Goal: Transaction & Acquisition: Purchase product/service

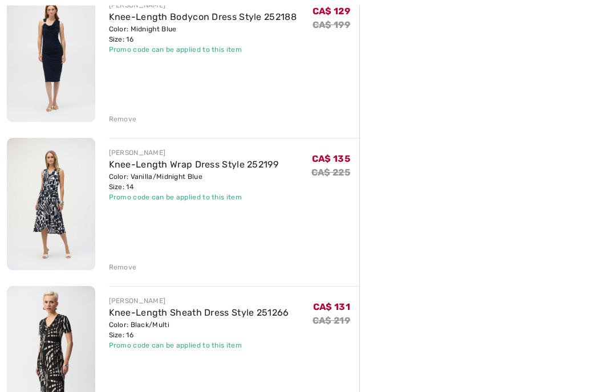
scroll to position [307, 0]
click at [63, 392] on img at bounding box center [51, 352] width 88 height 132
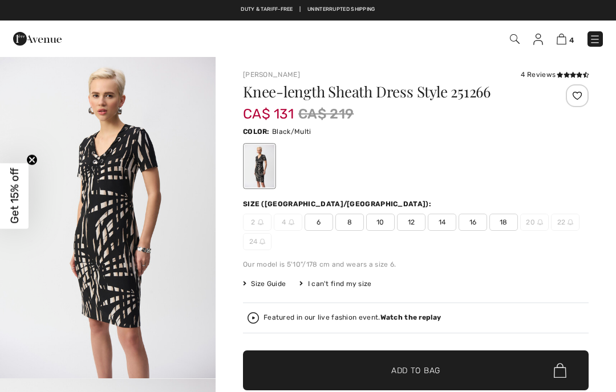
checkbox input "true"
click at [565, 42] on img at bounding box center [562, 39] width 10 height 11
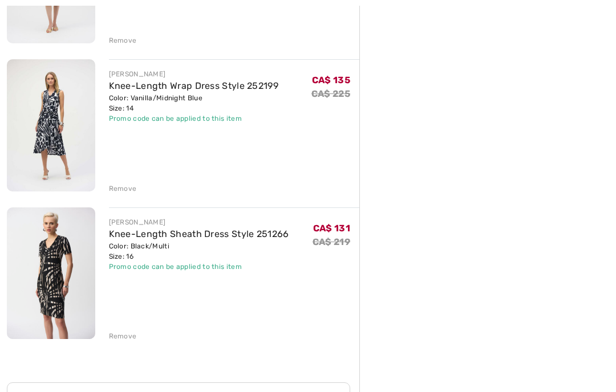
scroll to position [388, 0]
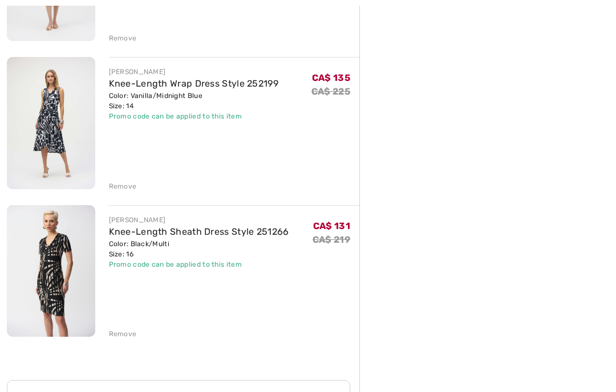
click at [121, 338] on div "Remove" at bounding box center [123, 334] width 28 height 10
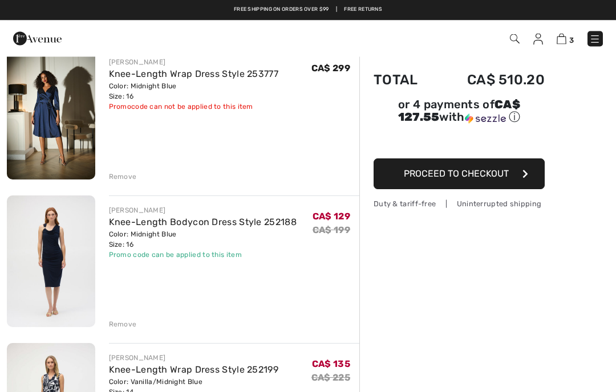
scroll to position [0, 0]
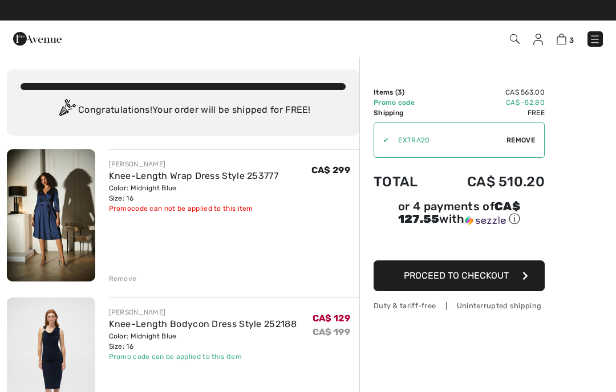
click at [594, 36] on img at bounding box center [594, 39] width 11 height 11
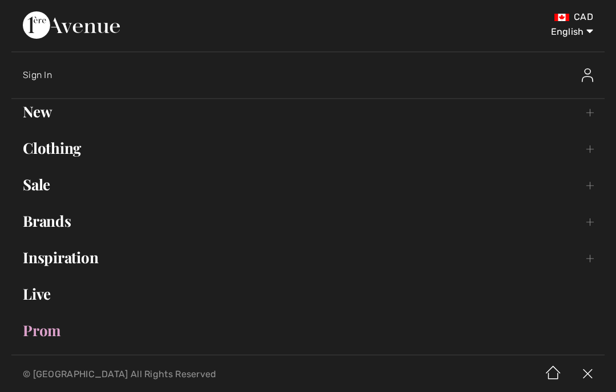
click at [42, 189] on link "Sale Toggle submenu" at bounding box center [307, 184] width 593 height 25
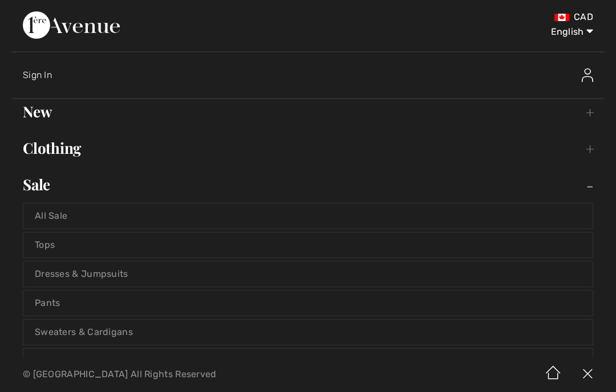
click at [75, 271] on link "Dresses & Jumpsuits" at bounding box center [307, 274] width 569 height 25
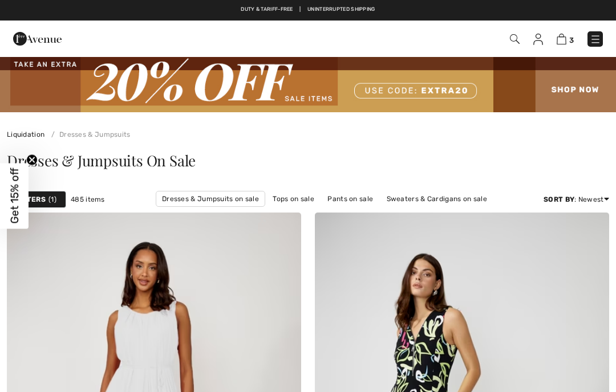
checkbox input "true"
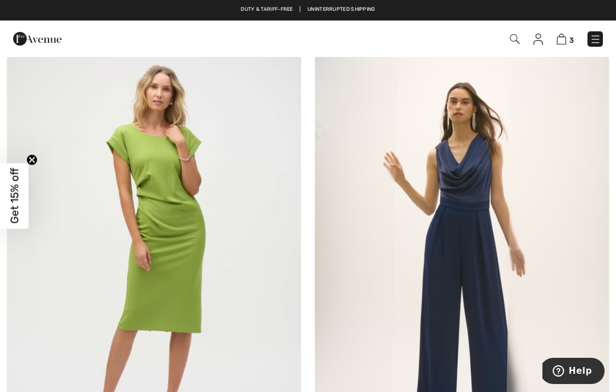
scroll to position [2692, 0]
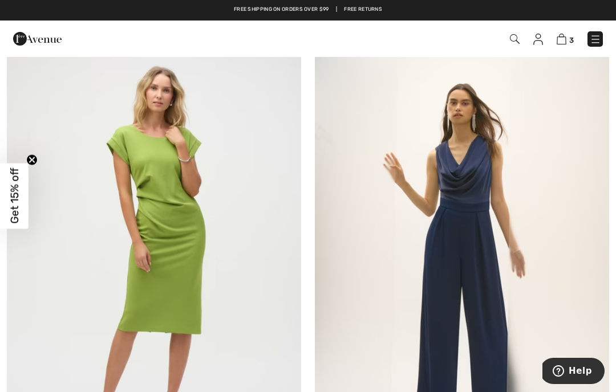
click at [182, 240] on img at bounding box center [154, 247] width 294 height 441
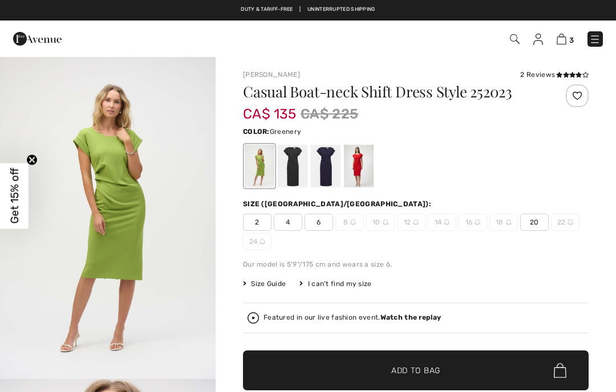
checkbox input "true"
click at [294, 174] on div at bounding box center [293, 166] width 30 height 43
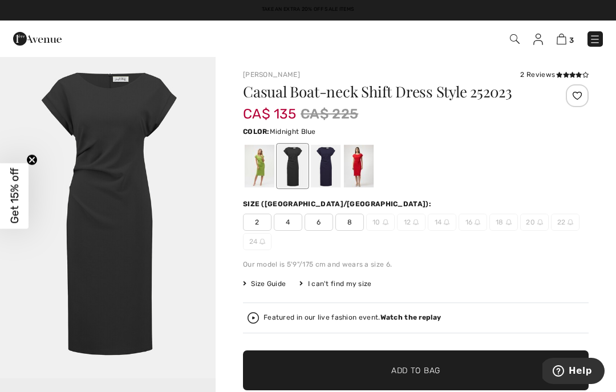
click at [326, 176] on div at bounding box center [326, 166] width 30 height 43
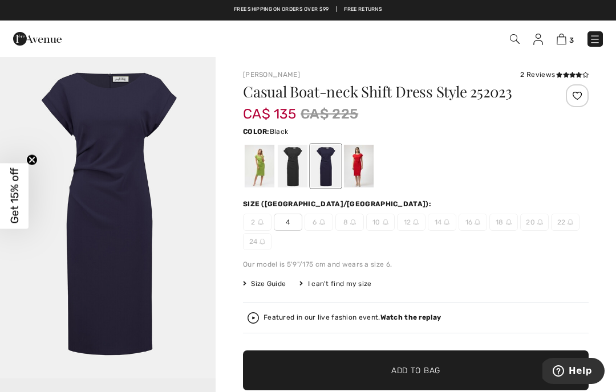
click at [293, 158] on div at bounding box center [293, 166] width 30 height 43
click at [332, 167] on div at bounding box center [326, 166] width 30 height 43
click at [337, 134] on div "Color: Midnight Blue" at bounding box center [416, 131] width 346 height 14
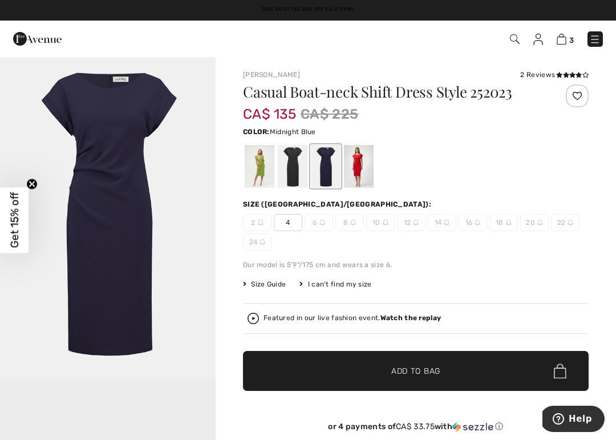
click at [29, 17] on div "Duty & tariff-free | Uninterrupted shipping Take an Extra 20% Off Sale Items Fr…" at bounding box center [308, 10] width 616 height 21
click at [409, 74] on div "Joseph Ribkoff 2 Reviews 2 Reviews" at bounding box center [416, 75] width 346 height 10
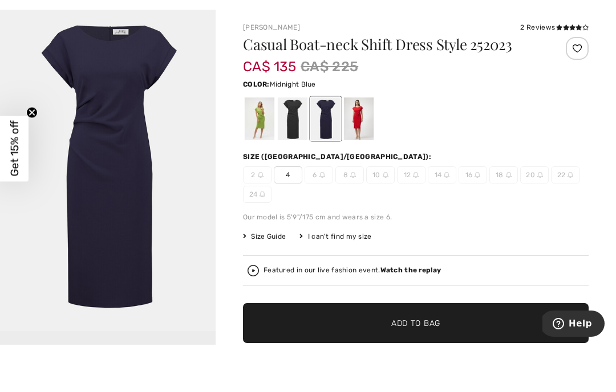
scroll to position [48, 0]
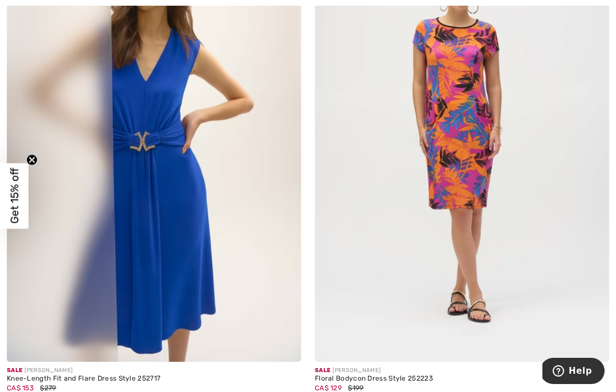
scroll to position [3403, 0]
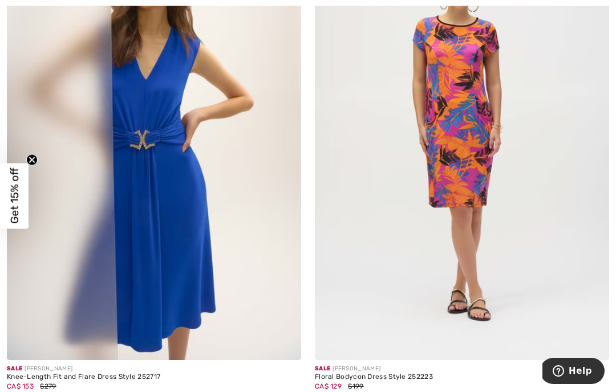
click at [63, 263] on img at bounding box center [154, 139] width 294 height 441
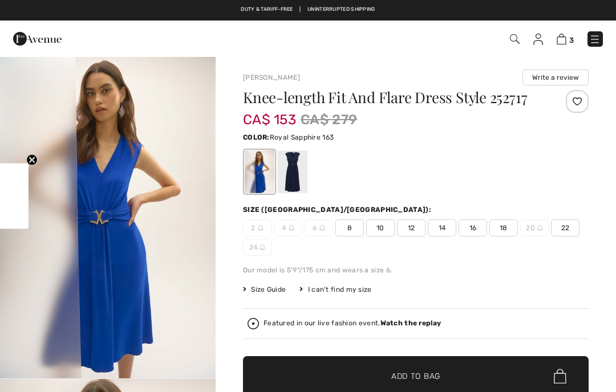
checkbox input "true"
click at [294, 178] on div at bounding box center [293, 172] width 30 height 43
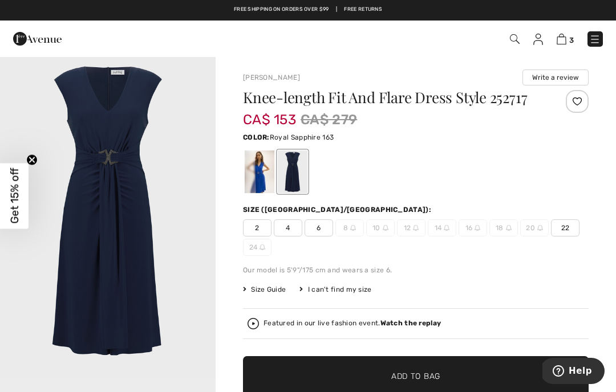
click at [251, 173] on div at bounding box center [260, 172] width 30 height 43
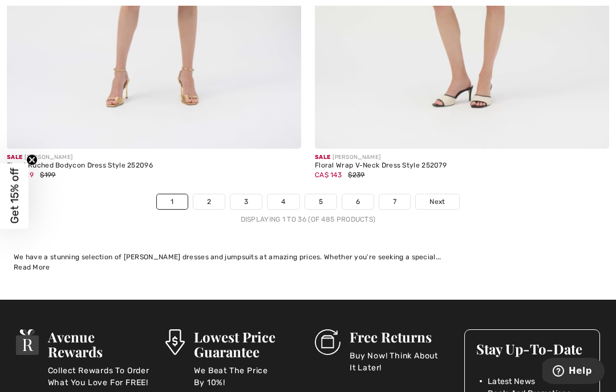
scroll to position [9229, 0]
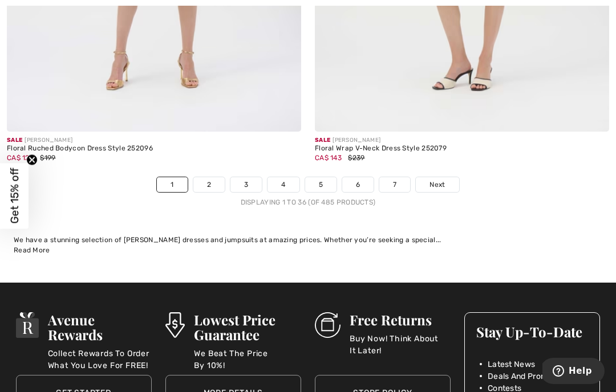
click at [427, 177] on link "Next" at bounding box center [437, 184] width 43 height 15
click at [436, 180] on span "Next" at bounding box center [436, 185] width 15 height 10
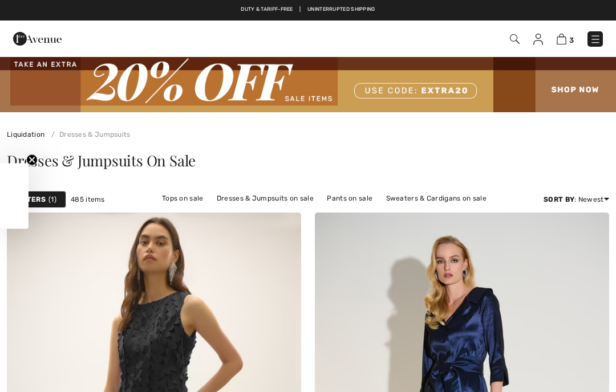
checkbox input "true"
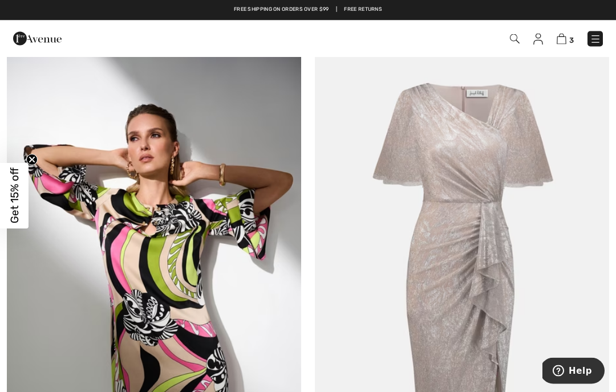
scroll to position [2639, 0]
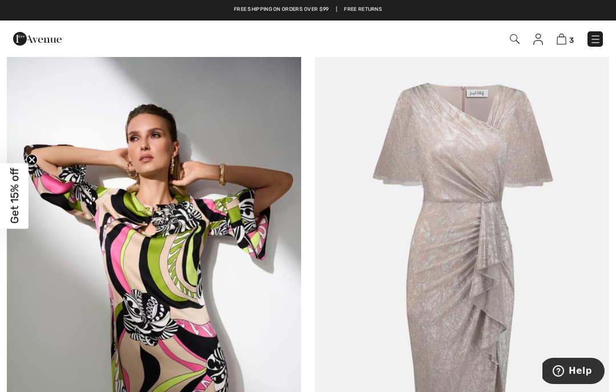
click at [90, 222] on img at bounding box center [154, 263] width 294 height 441
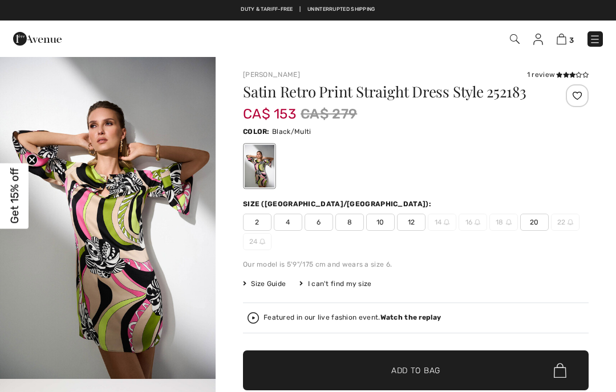
checkbox input "true"
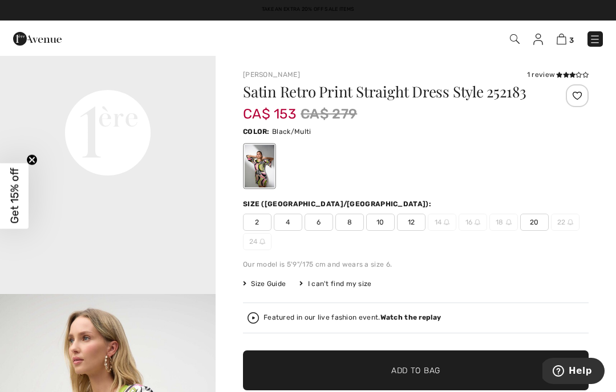
scroll to position [732, 0]
click at [527, 388] on span "✔ Added to Bag Add to Bag" at bounding box center [416, 371] width 346 height 40
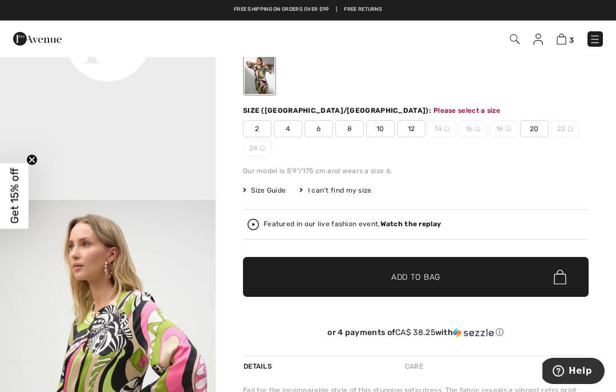
scroll to position [117, 0]
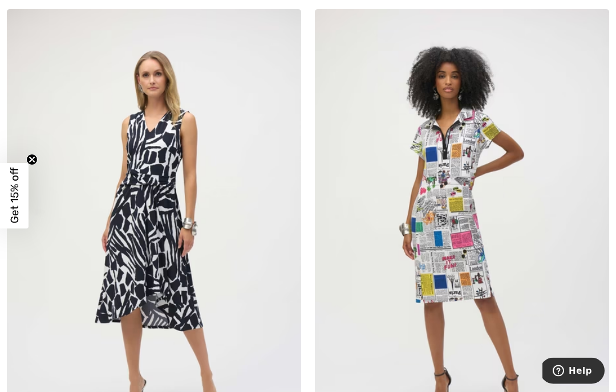
scroll to position [6293, 0]
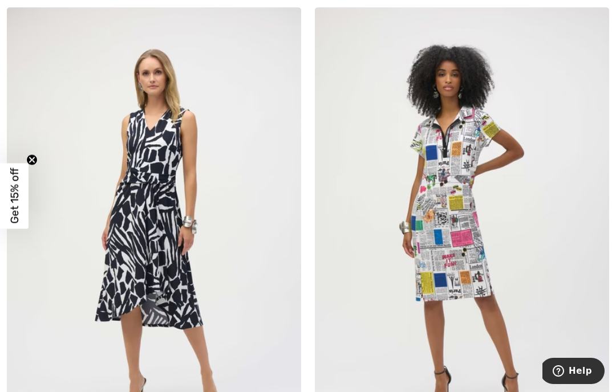
click at [105, 271] on img at bounding box center [154, 227] width 294 height 441
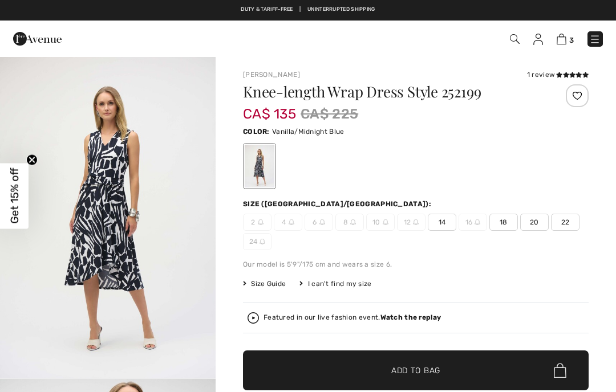
checkbox input "true"
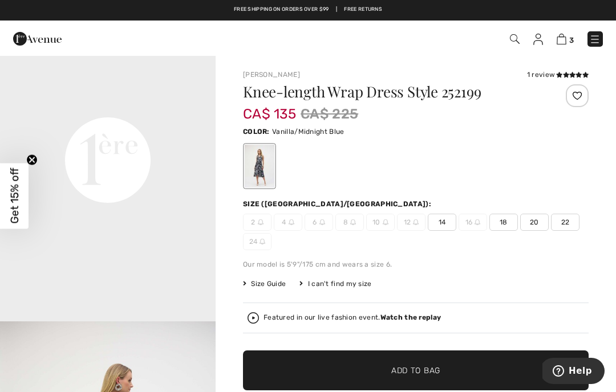
scroll to position [704, 0]
click at [446, 218] on span "14" at bounding box center [442, 222] width 29 height 17
click at [492, 369] on span "✔ Added to Bag Add to Bag" at bounding box center [416, 371] width 346 height 40
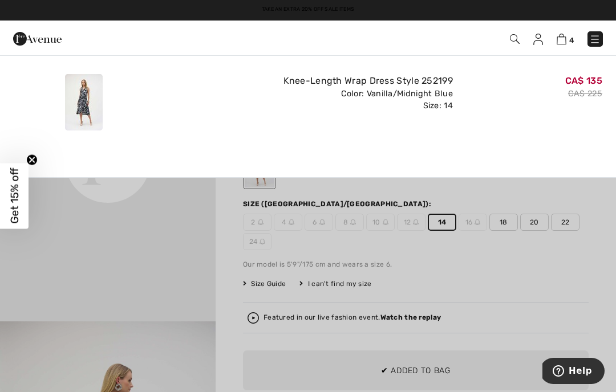
scroll to position [0, 0]
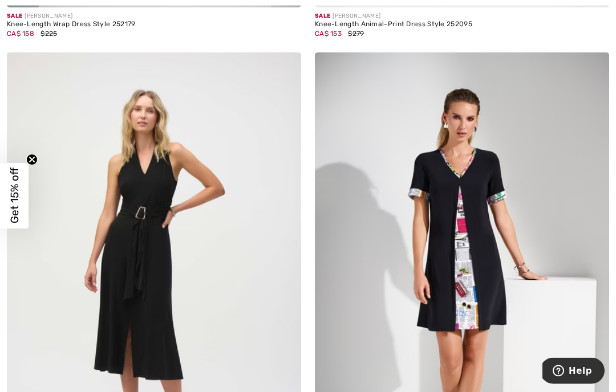
scroll to position [7221, 0]
click at [183, 273] on img at bounding box center [154, 272] width 294 height 441
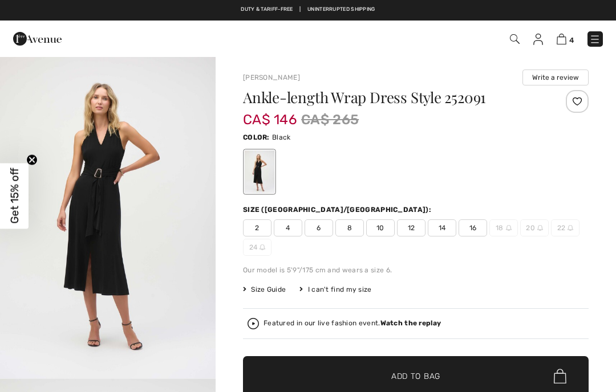
checkbox input "true"
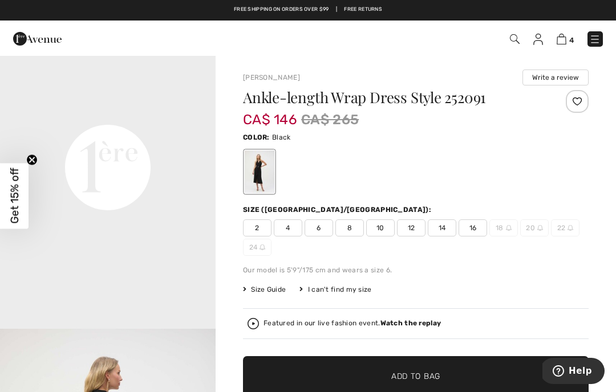
scroll to position [698, 0]
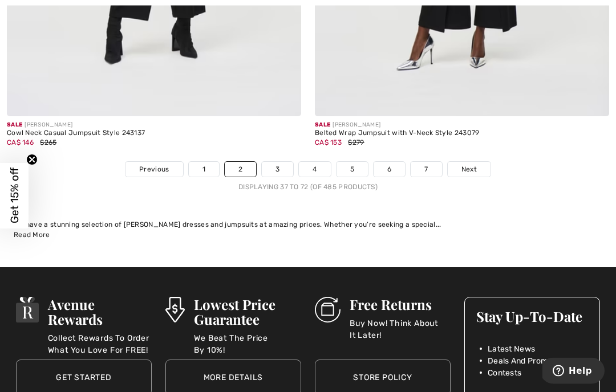
scroll to position [9075, 0]
click at [469, 164] on span "Next" at bounding box center [468, 169] width 15 height 10
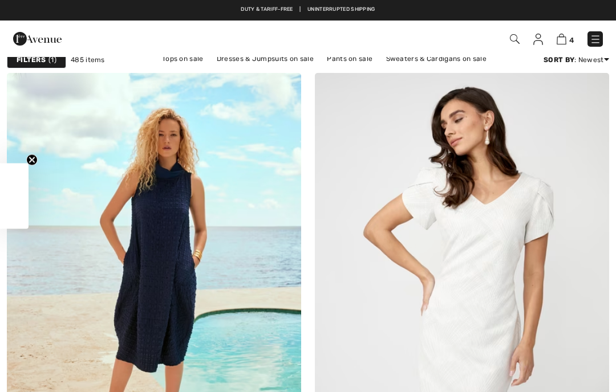
checkbox input "true"
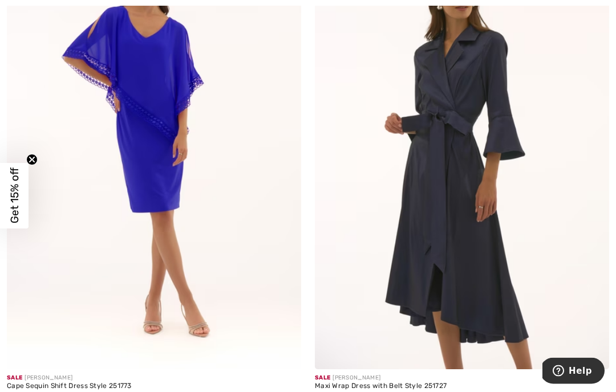
scroll to position [2772, 0]
click at [86, 283] on img at bounding box center [154, 148] width 294 height 441
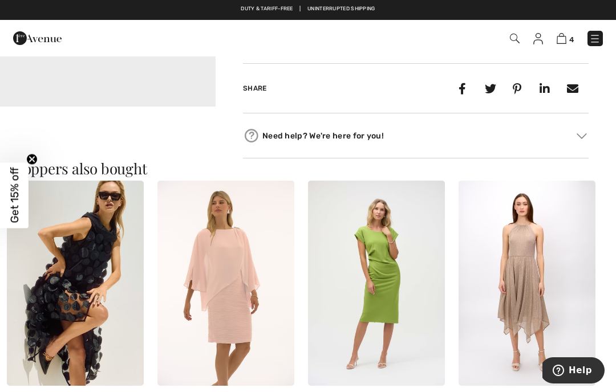
scroll to position [643, 0]
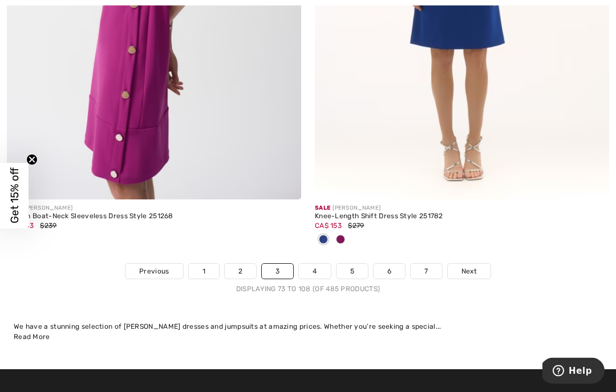
scroll to position [9218, 0]
click at [477, 267] on link "Next" at bounding box center [469, 271] width 43 height 15
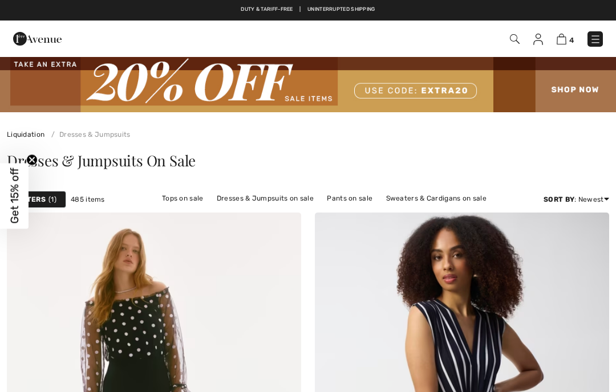
checkbox input "true"
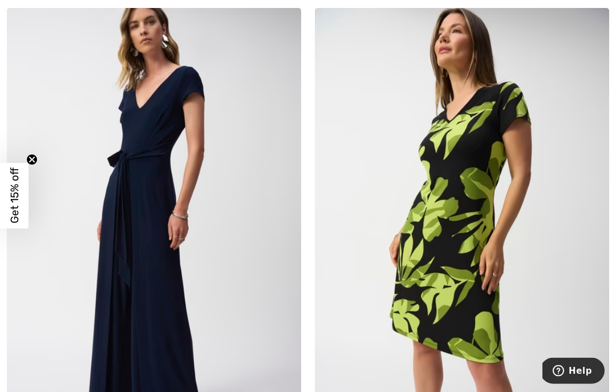
scroll to position [693, 0]
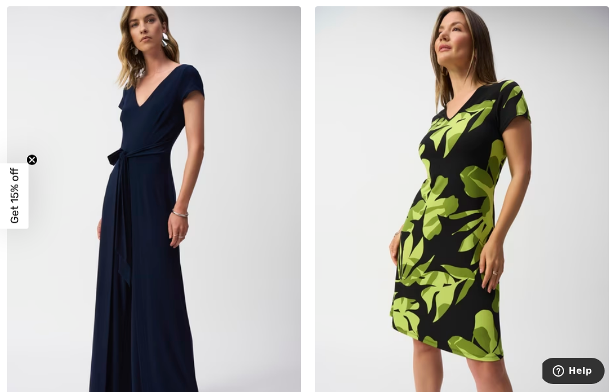
click at [143, 141] on img at bounding box center [154, 226] width 294 height 441
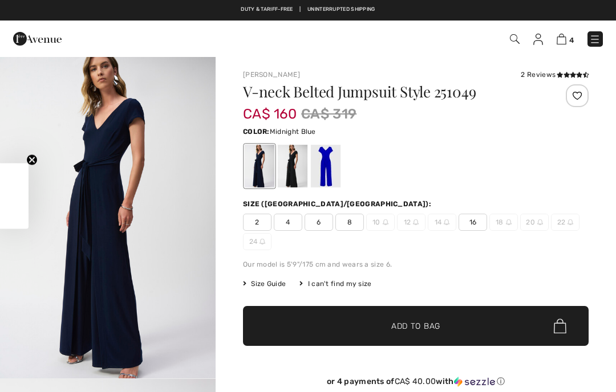
checkbox input "true"
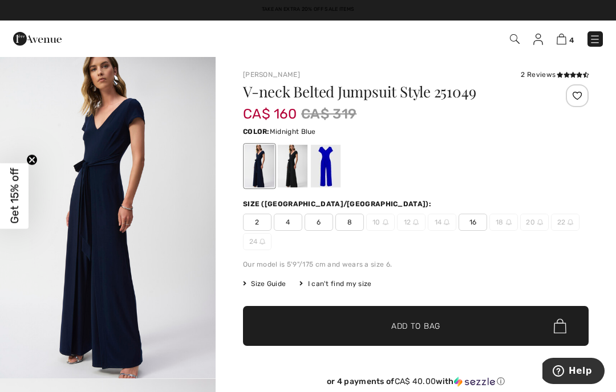
click at [473, 225] on span "16" at bounding box center [472, 222] width 29 height 17
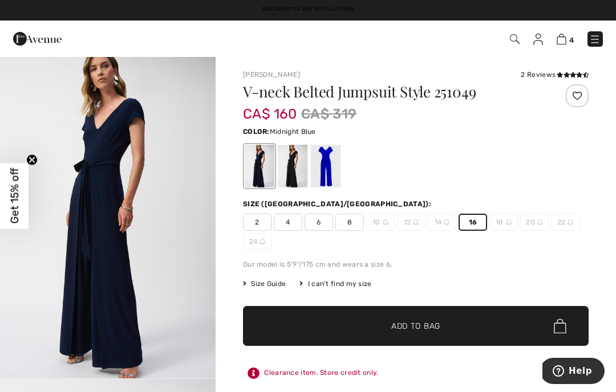
click at [0, 139] on img "1 / 4" at bounding box center [108, 217] width 216 height 323
click at [330, 170] on div at bounding box center [326, 166] width 30 height 43
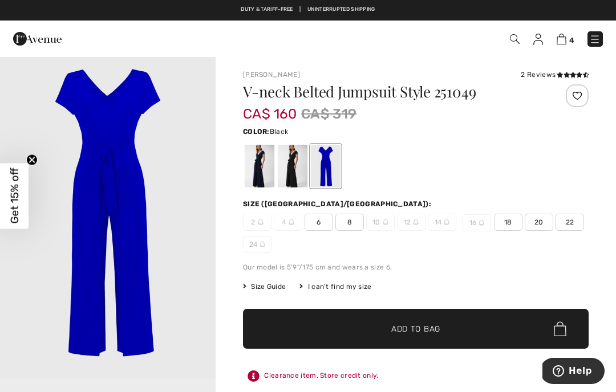
click at [292, 173] on div at bounding box center [293, 166] width 30 height 43
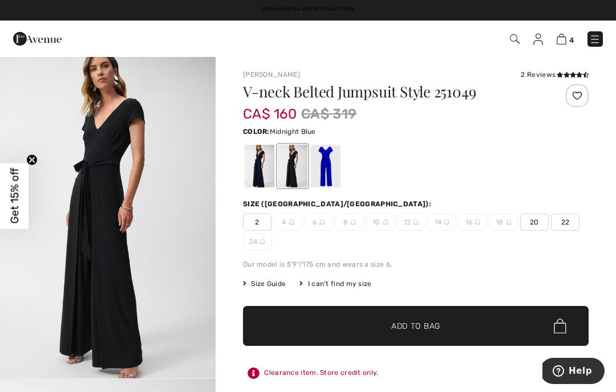
click at [246, 170] on div at bounding box center [260, 166] width 30 height 43
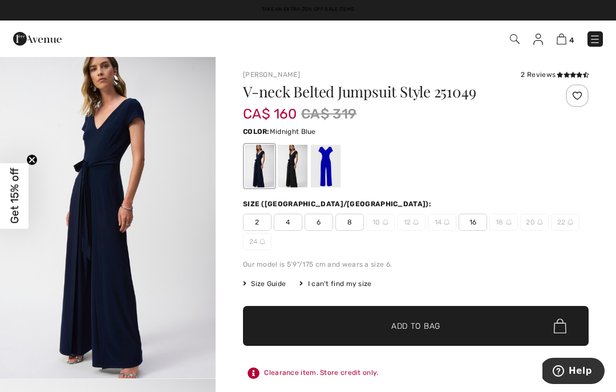
click at [472, 224] on span "16" at bounding box center [472, 222] width 29 height 17
click at [480, 323] on span "✔ Added to Bag Add to Bag" at bounding box center [416, 326] width 346 height 40
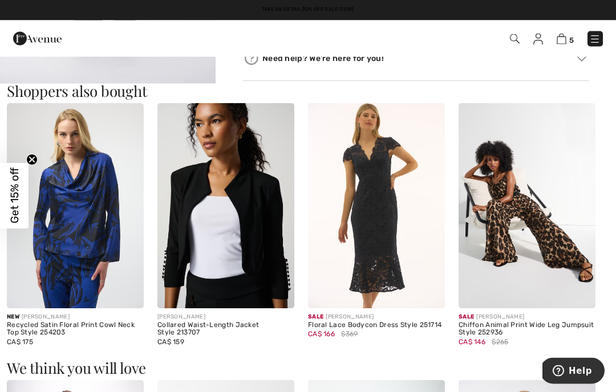
scroll to position [634, 0]
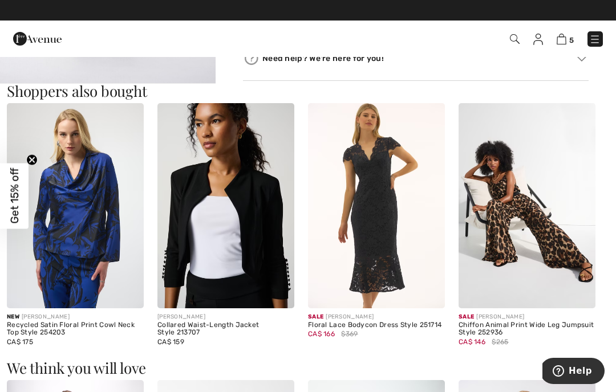
click at [31, 35] on img at bounding box center [37, 38] width 48 height 23
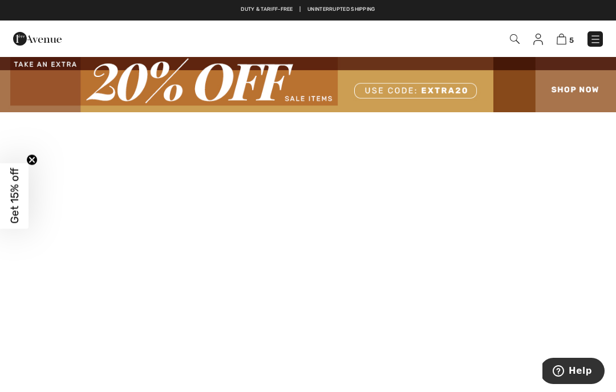
click at [614, 387] on video at bounding box center [308, 266] width 616 height 308
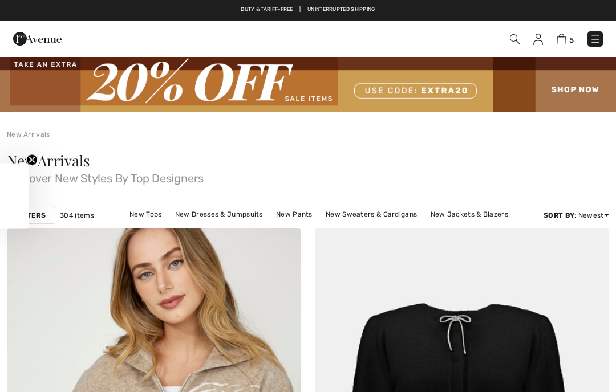
checkbox input "true"
click at [590, 44] on img at bounding box center [595, 39] width 11 height 11
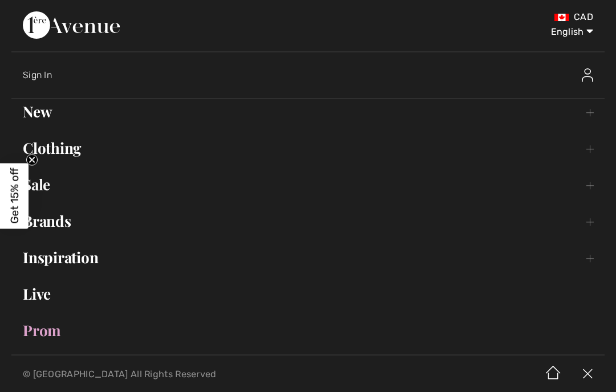
click at [52, 190] on link "Sale Toggle submenu" at bounding box center [307, 184] width 593 height 25
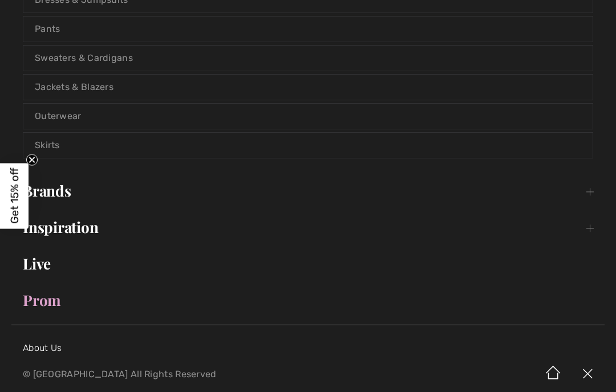
scroll to position [277, 0]
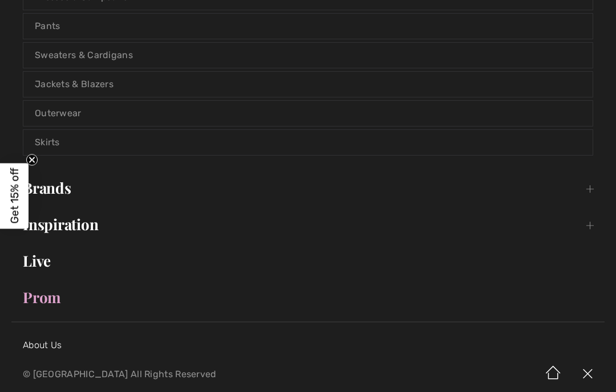
click at [62, 196] on link "Brands Open submenu" at bounding box center [307, 188] width 593 height 25
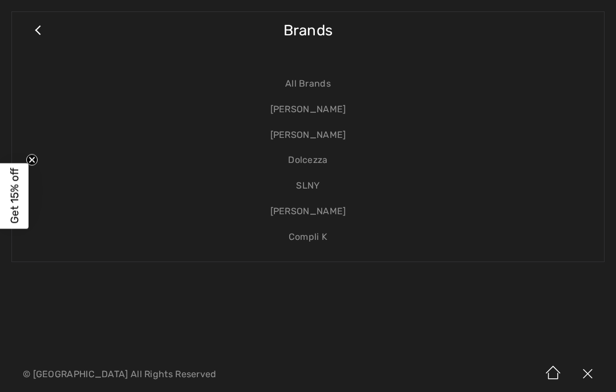
click at [330, 141] on link "[PERSON_NAME]" at bounding box center [307, 136] width 569 height 26
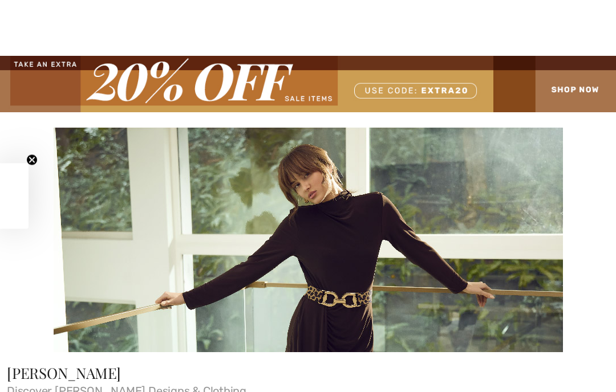
checkbox input "true"
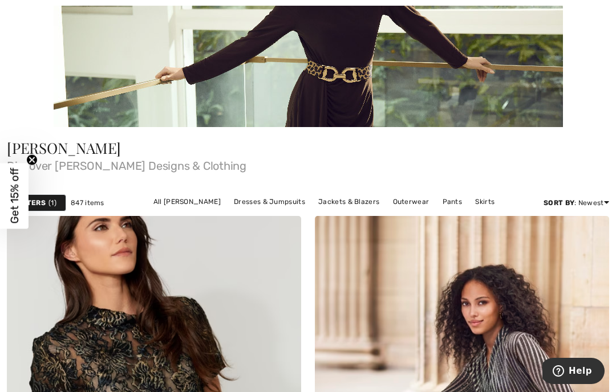
scroll to position [232, 0]
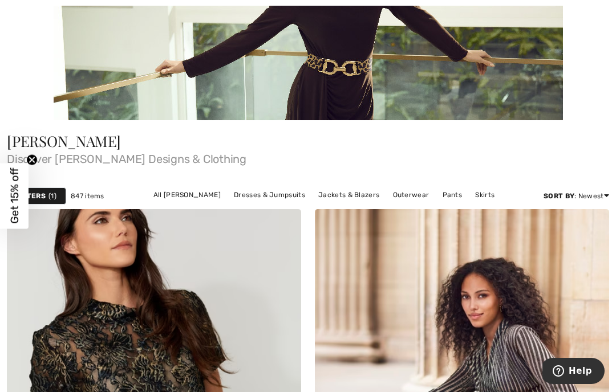
click at [229, 200] on link "Dresses & Jumpsuits" at bounding box center [269, 195] width 83 height 15
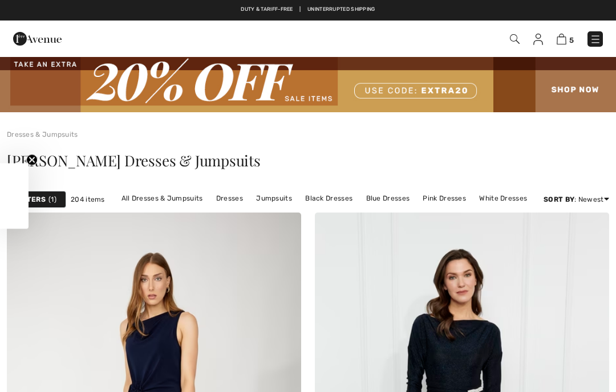
scroll to position [272, 0]
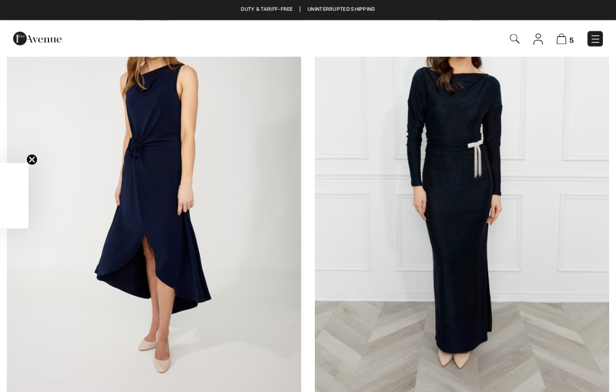
checkbox input "true"
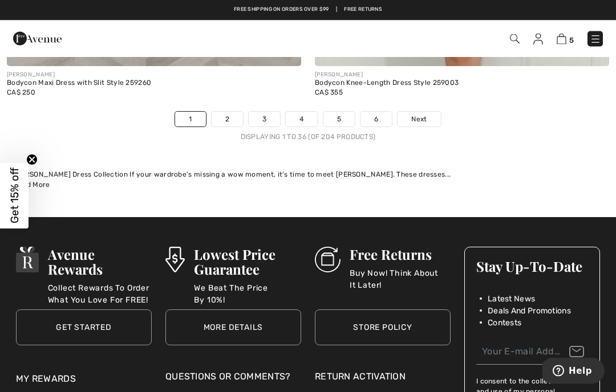
scroll to position [9161, 0]
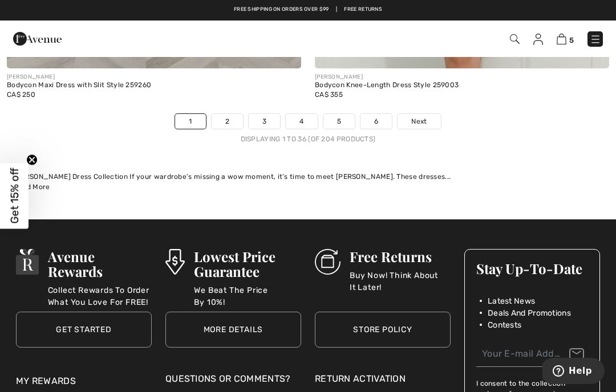
click at [427, 118] on span "Next" at bounding box center [418, 121] width 15 height 10
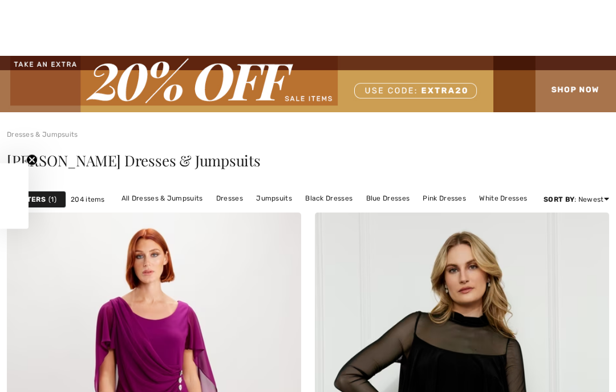
scroll to position [250, 0]
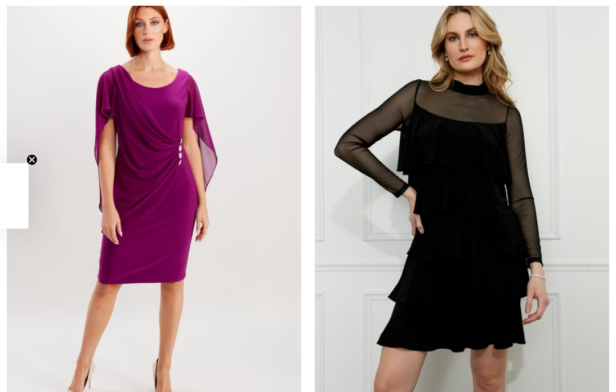
checkbox input "true"
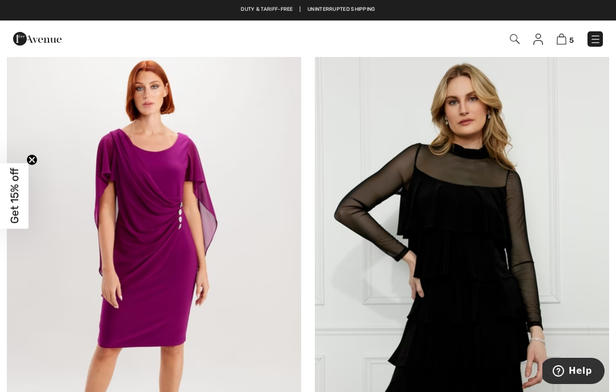
scroll to position [169, 0]
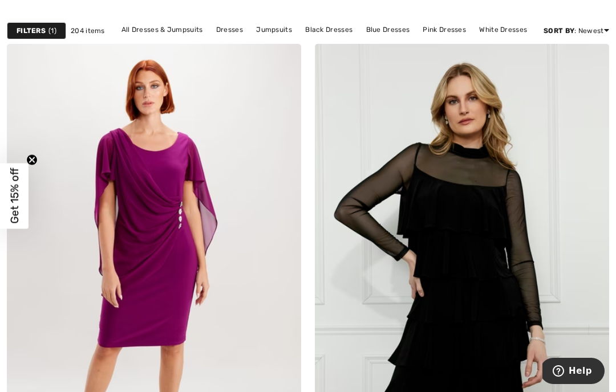
click at [137, 143] on img at bounding box center [154, 264] width 294 height 441
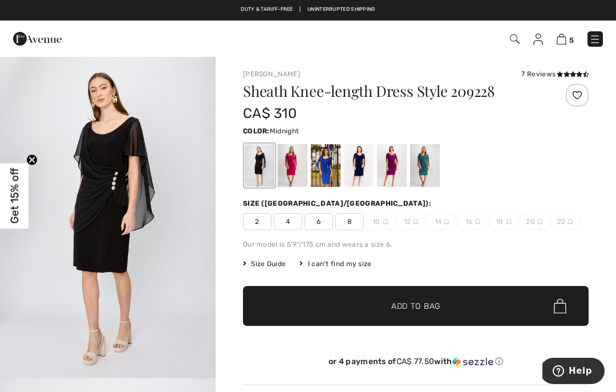
click at [363, 160] on div at bounding box center [359, 165] width 30 height 43
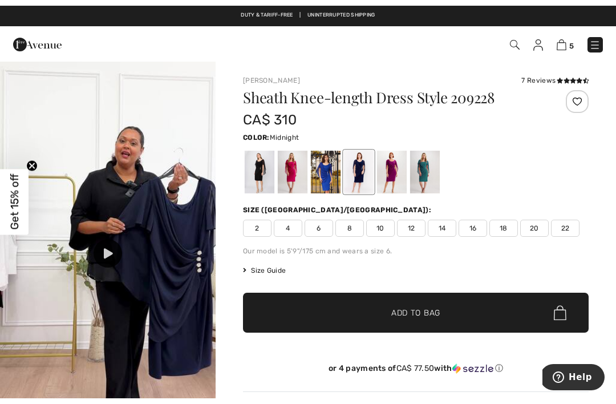
scroll to position [645, 0]
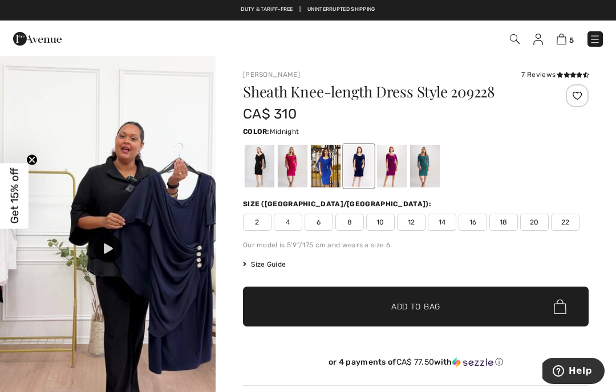
click at [112, 251] on icon at bounding box center [108, 248] width 9 height 10
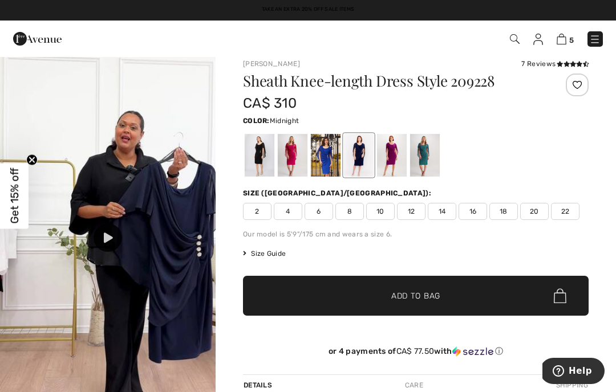
scroll to position [0, 0]
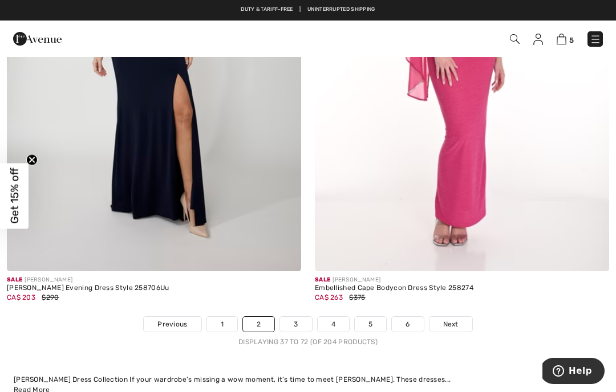
scroll to position [8938, 0]
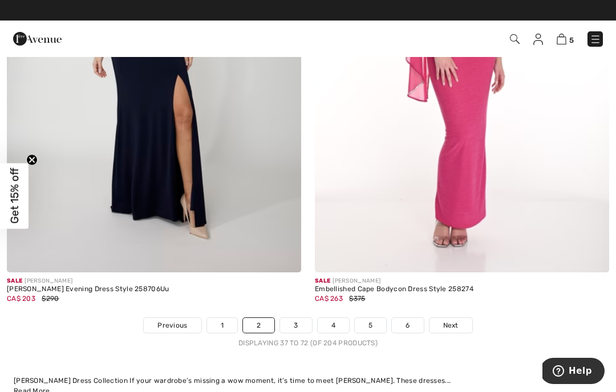
click at [297, 318] on link "3" at bounding box center [295, 325] width 31 height 15
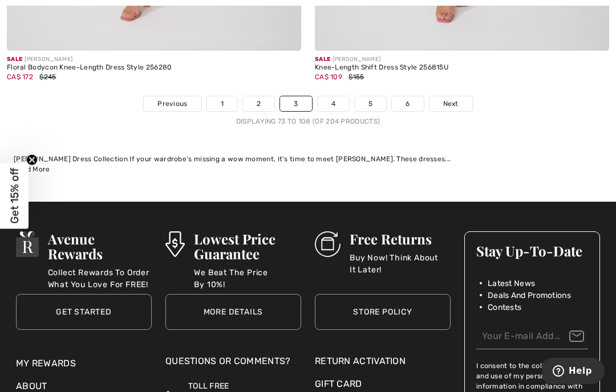
scroll to position [9127, 0]
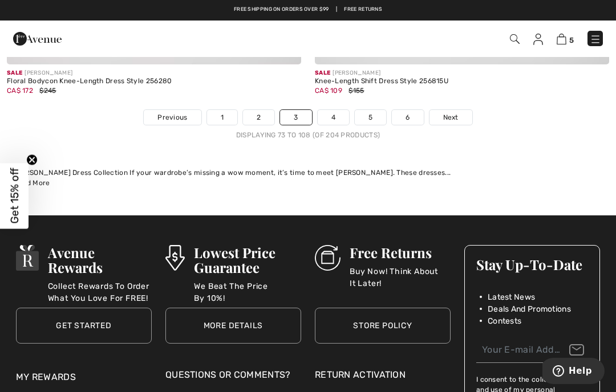
click at [338, 116] on link "4" at bounding box center [333, 117] width 31 height 15
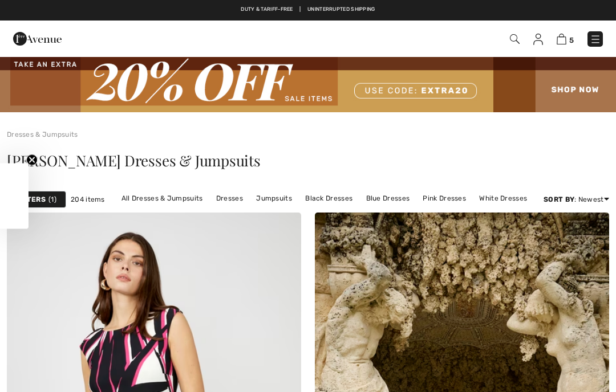
checkbox input "true"
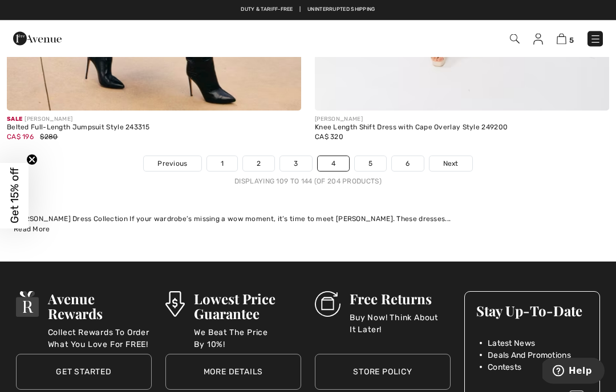
scroll to position [9058, 0]
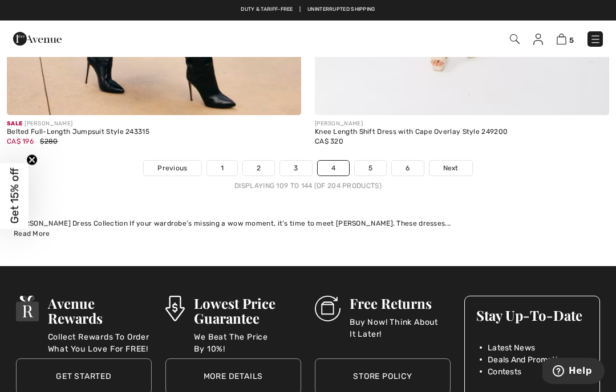
click at [377, 161] on link "5" at bounding box center [370, 168] width 31 height 15
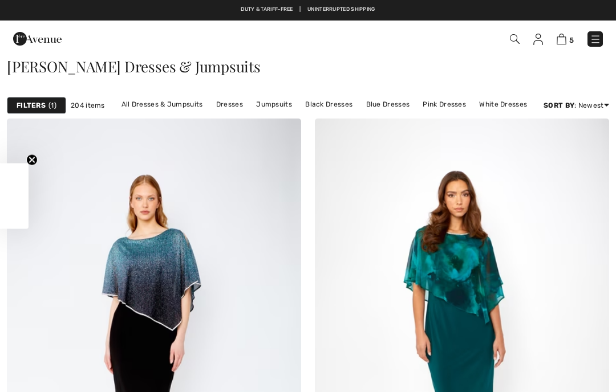
checkbox input "true"
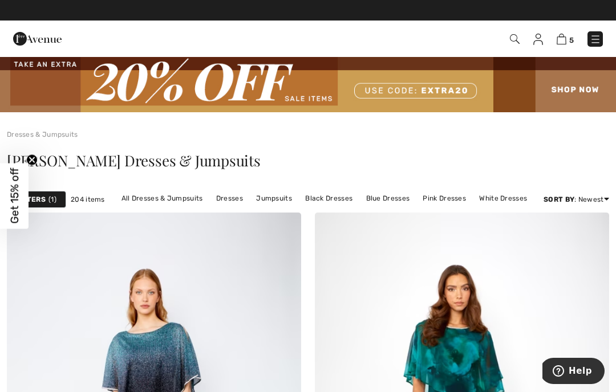
click at [596, 40] on img at bounding box center [595, 39] width 11 height 11
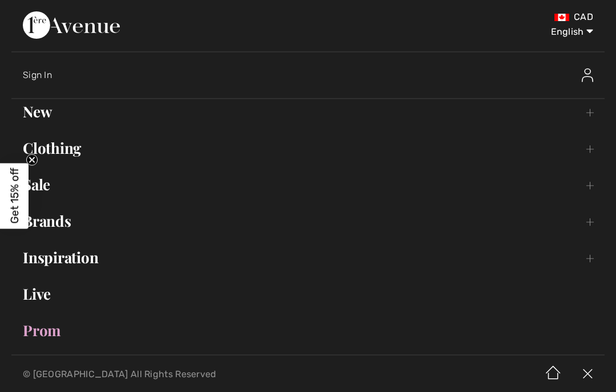
click at [46, 221] on link "Brands Open submenu" at bounding box center [307, 221] width 593 height 25
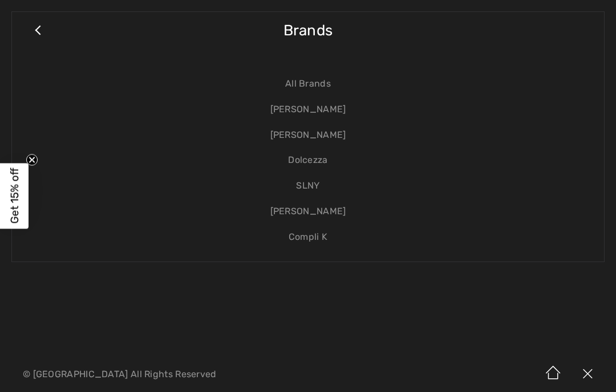
click at [340, 117] on link "[PERSON_NAME]" at bounding box center [307, 110] width 569 height 26
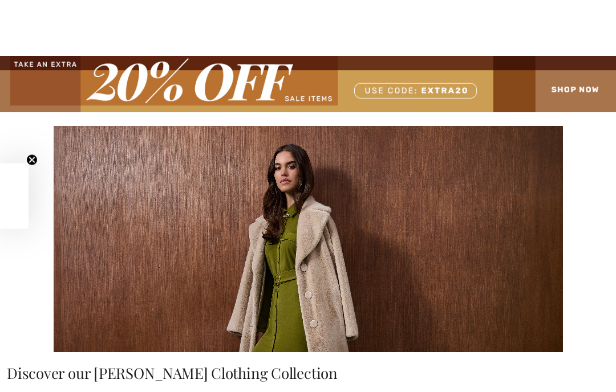
scroll to position [251, 0]
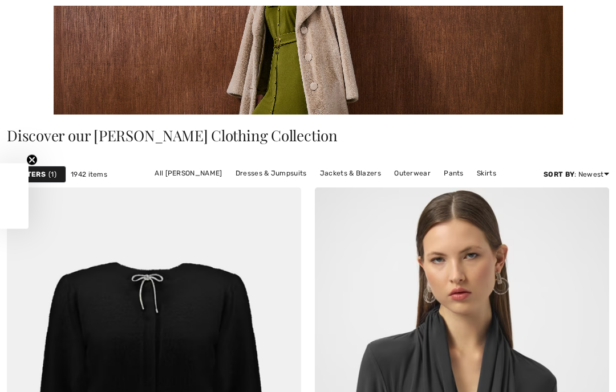
checkbox input "true"
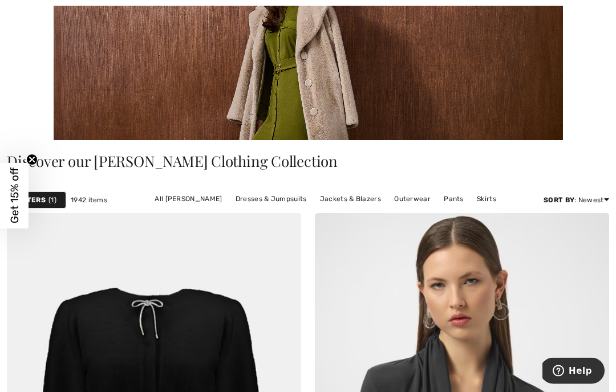
scroll to position [214, 0]
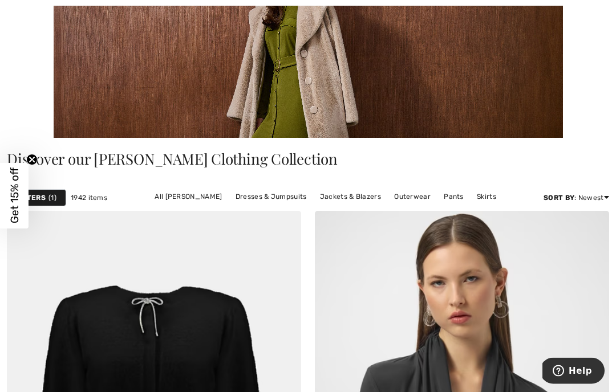
click at [283, 203] on link "Dresses & Jumpsuits" at bounding box center [271, 197] width 83 height 15
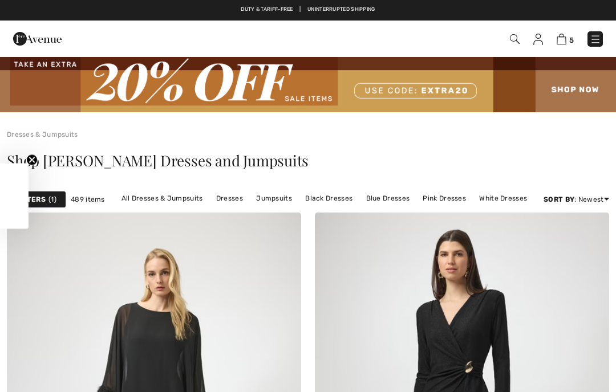
scroll to position [334, 0]
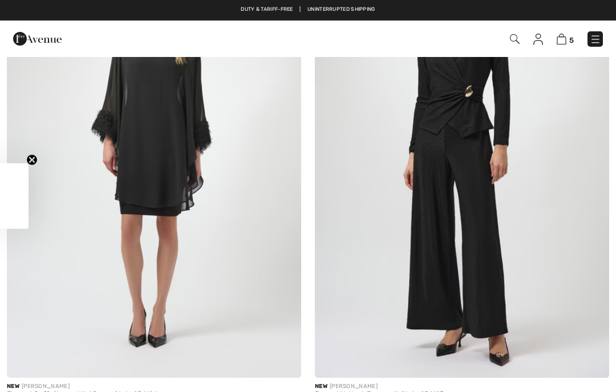
checkbox input "true"
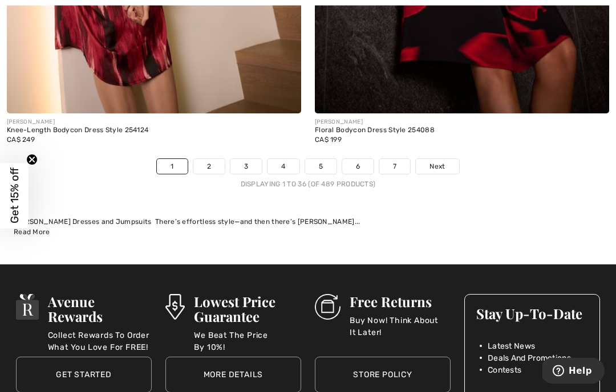
scroll to position [9210, 0]
click at [288, 159] on link "4" at bounding box center [282, 166] width 31 height 15
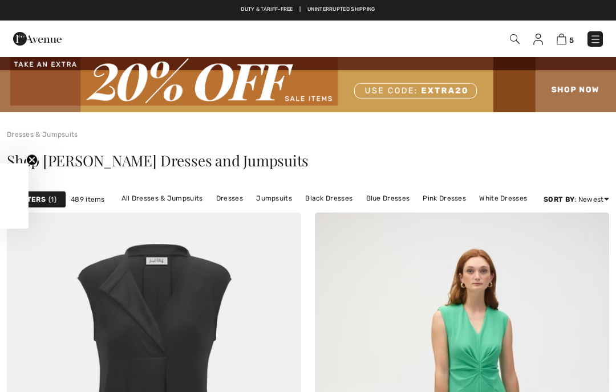
checkbox input "true"
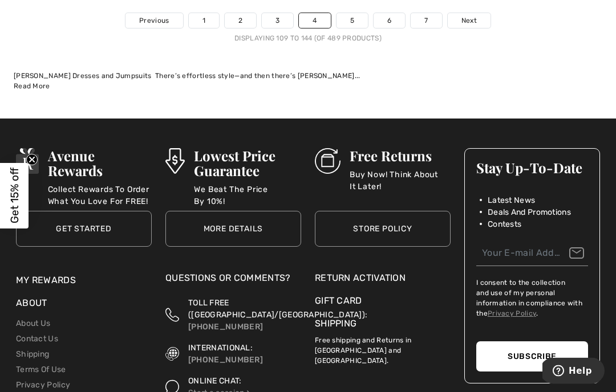
scroll to position [9431, 0]
click at [359, 15] on link "5" at bounding box center [351, 20] width 31 height 15
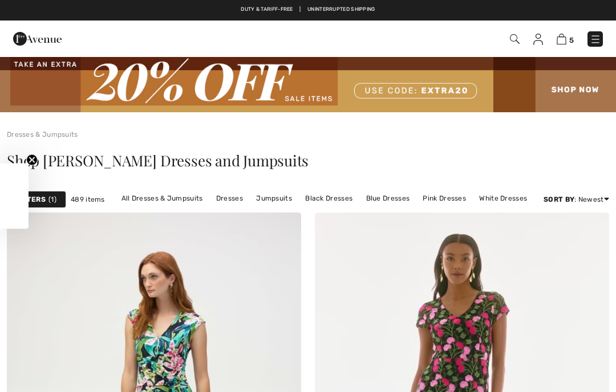
checkbox input "true"
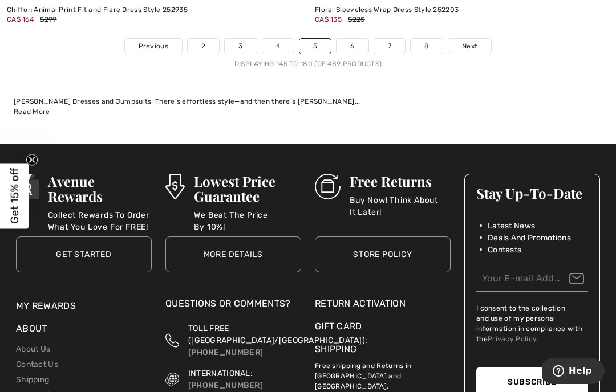
scroll to position [9313, 0]
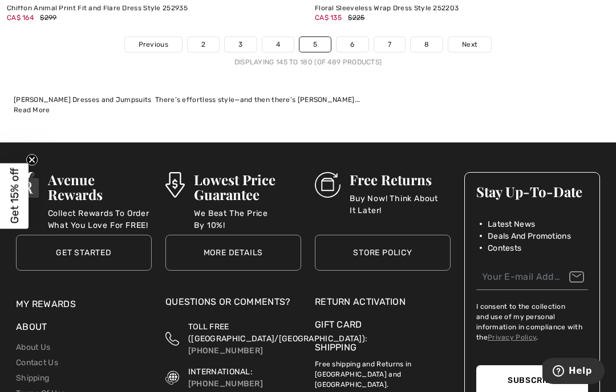
click at [359, 37] on link "6" at bounding box center [351, 44] width 31 height 15
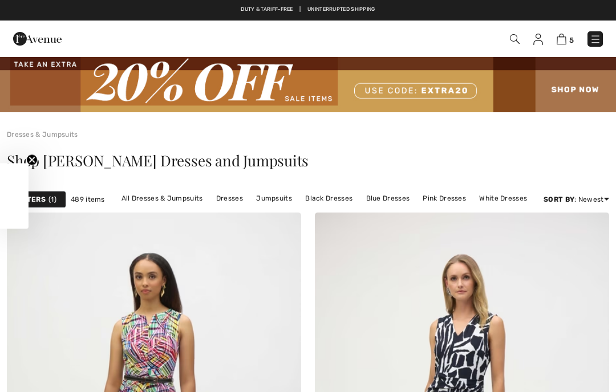
scroll to position [226, 0]
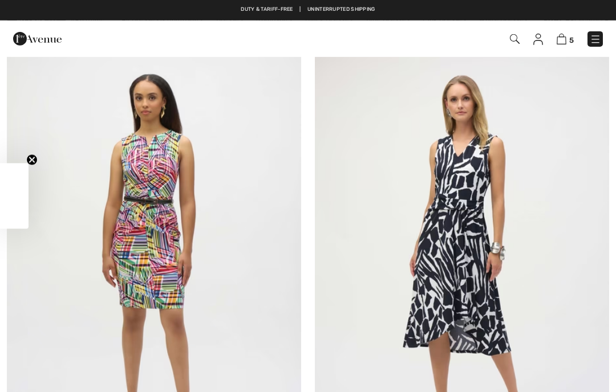
checkbox input "true"
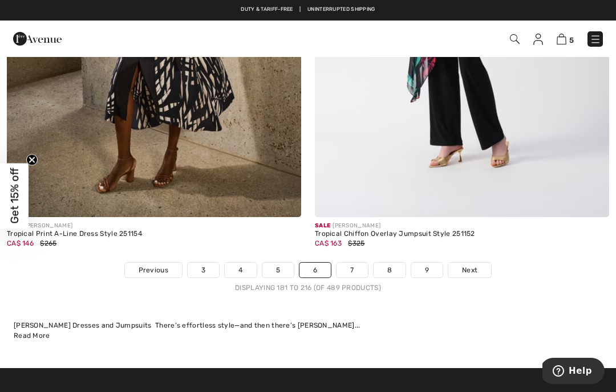
scroll to position [9030, 0]
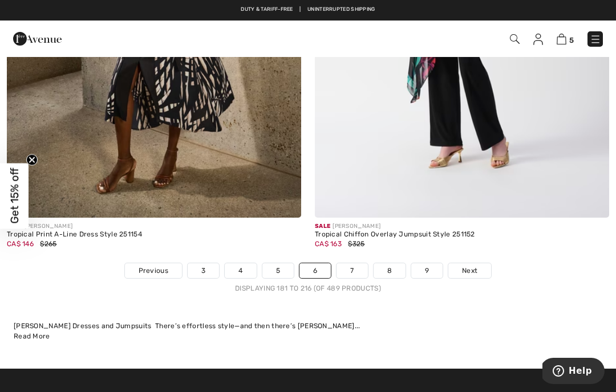
click at [212, 263] on link "3" at bounding box center [203, 270] width 31 height 15
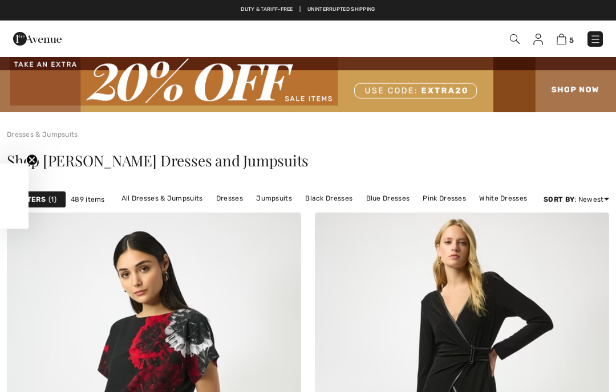
checkbox input "true"
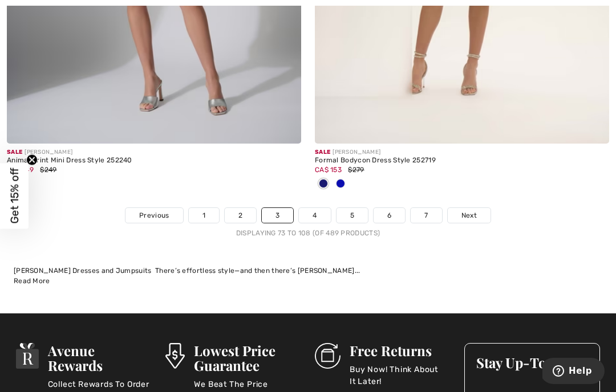
scroll to position [9058, 0]
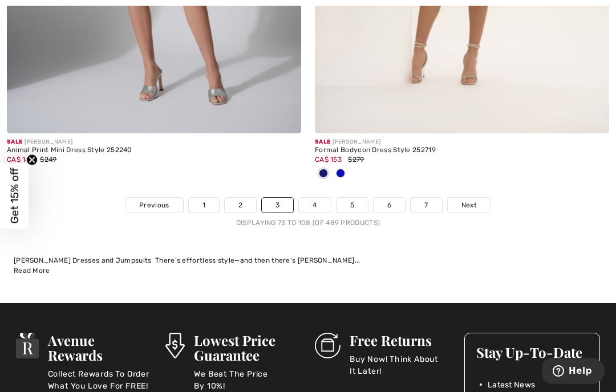
click at [392, 204] on link "6" at bounding box center [388, 205] width 31 height 15
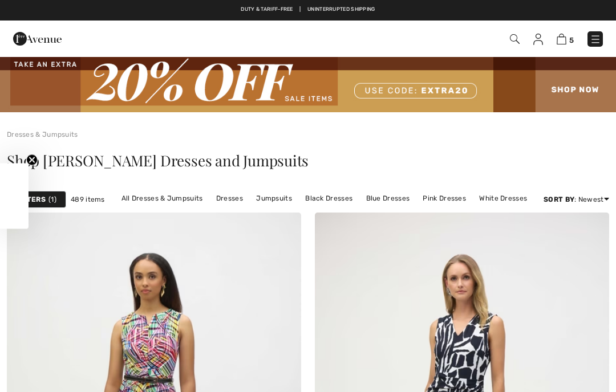
scroll to position [274, 0]
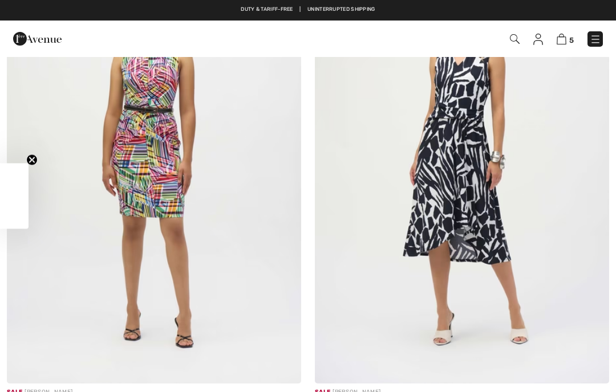
checkbox input "true"
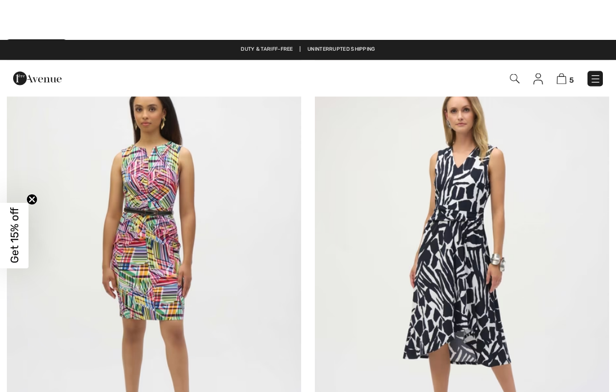
scroll to position [167, 0]
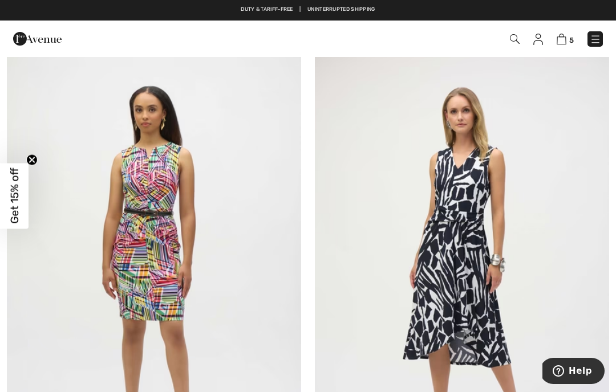
click at [477, 259] on img at bounding box center [462, 266] width 294 height 441
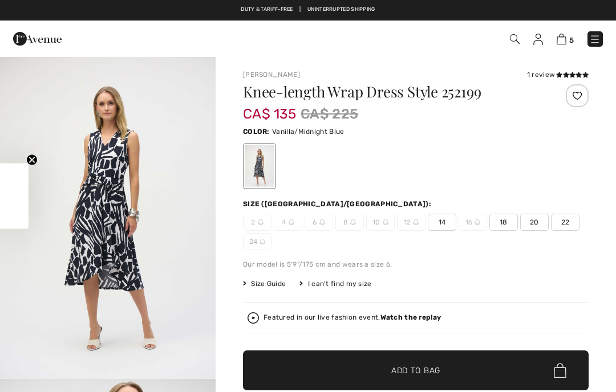
checkbox input "true"
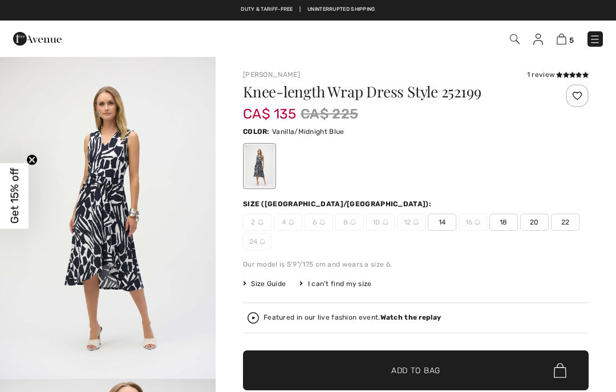
checkbox input "true"
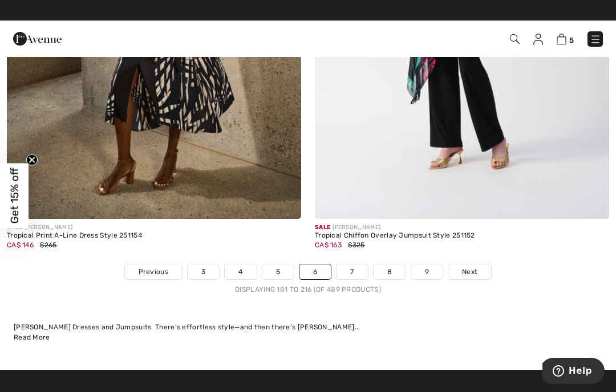
scroll to position [9030, 0]
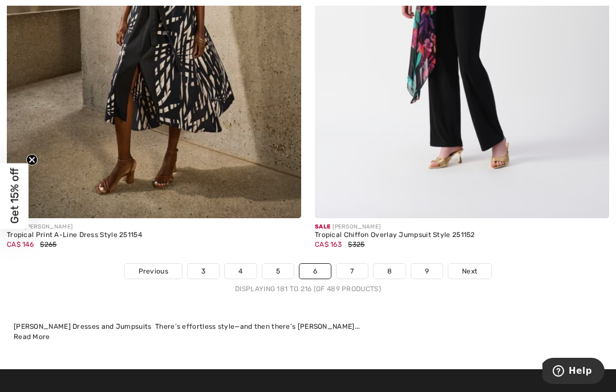
click at [351, 264] on link "7" at bounding box center [351, 271] width 31 height 15
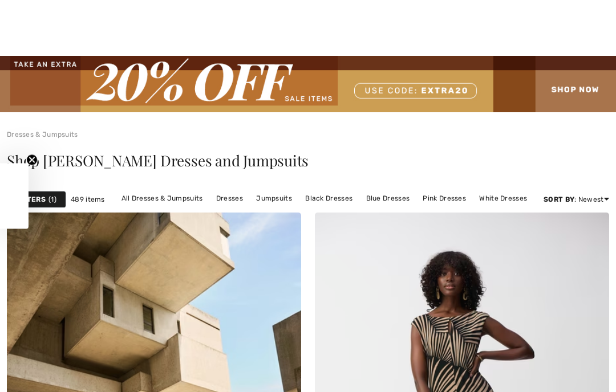
checkbox input "true"
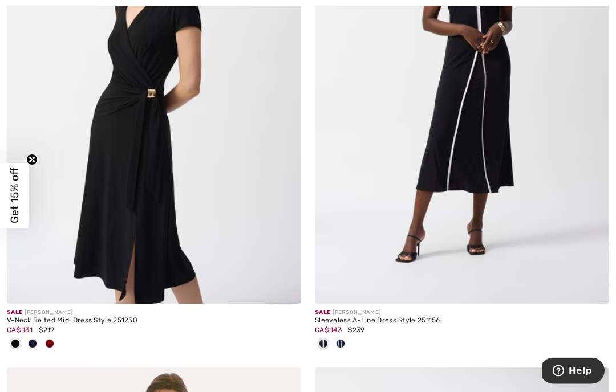
scroll to position [7018, 0]
click at [96, 131] on img at bounding box center [154, 83] width 294 height 441
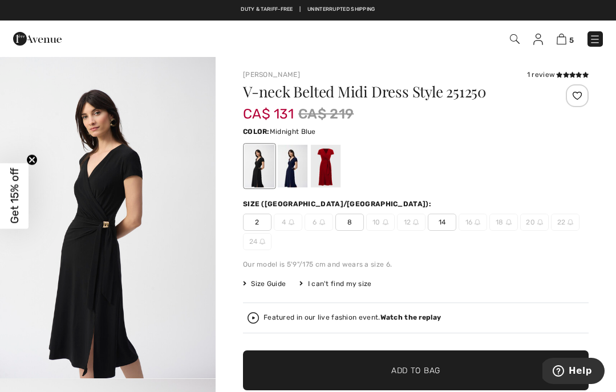
click at [297, 172] on div at bounding box center [293, 166] width 30 height 43
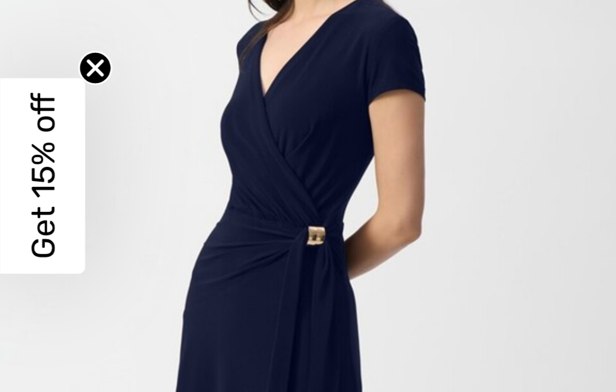
scroll to position [7, 0]
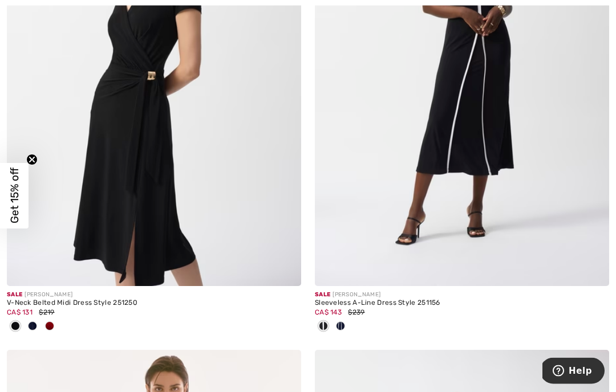
scroll to position [7036, 0]
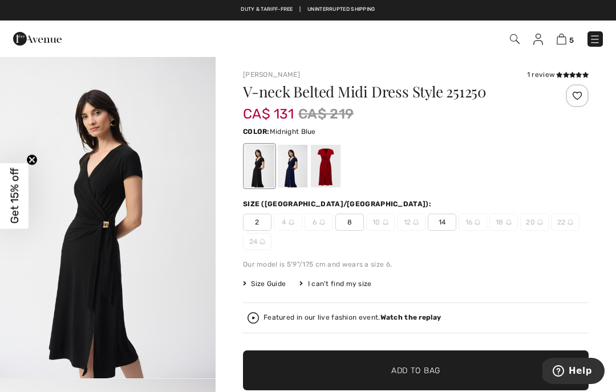
click at [295, 169] on div at bounding box center [293, 166] width 30 height 43
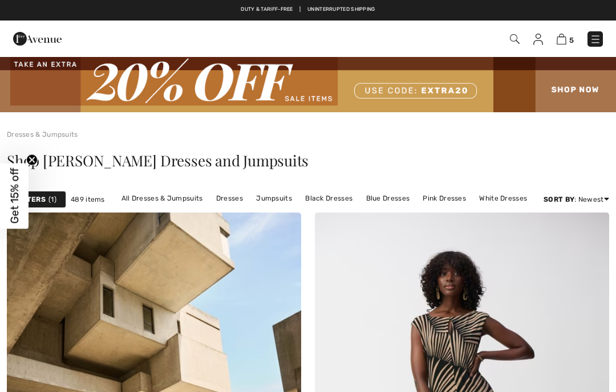
scroll to position [7084, 0]
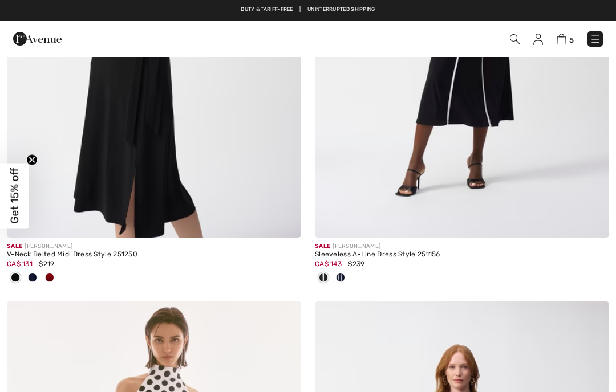
checkbox input "true"
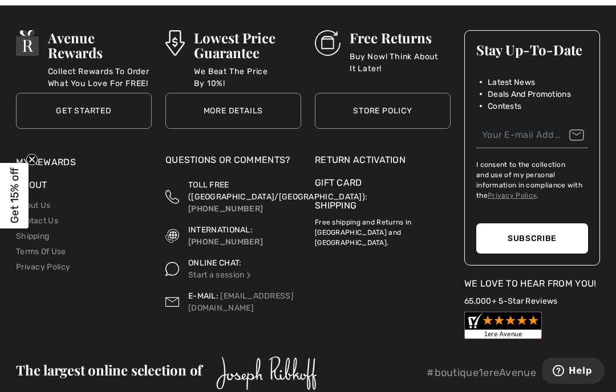
scroll to position [9493, 0]
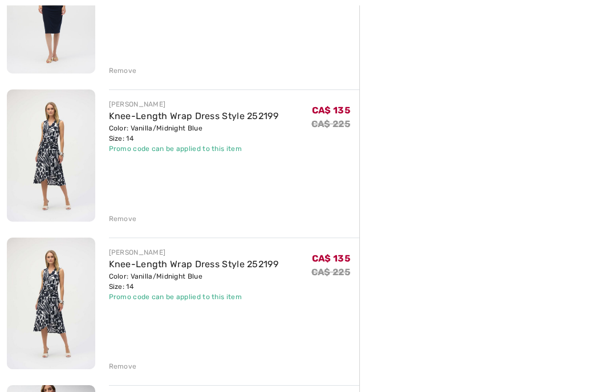
scroll to position [356, 0]
click at [119, 368] on div "Remove" at bounding box center [123, 367] width 28 height 10
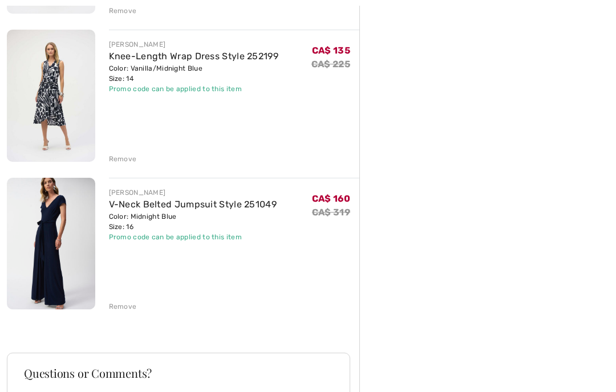
scroll to position [417, 0]
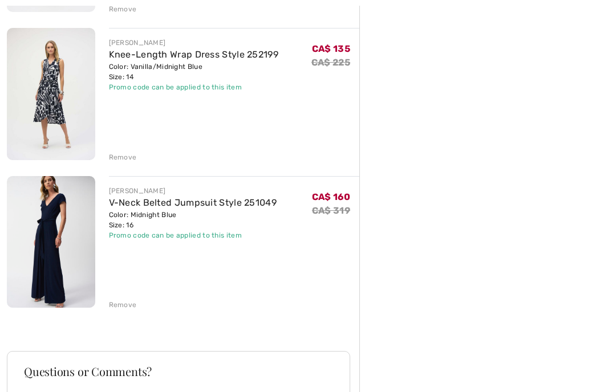
click at [58, 225] on img at bounding box center [51, 242] width 88 height 132
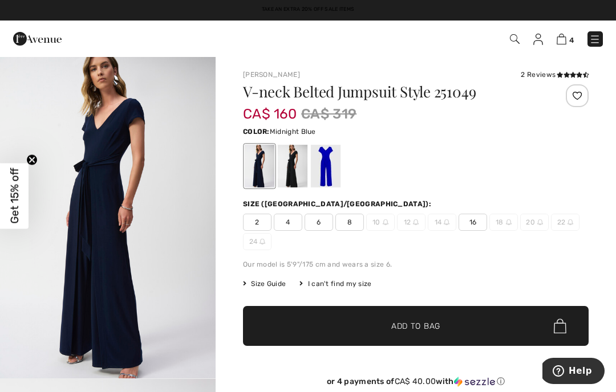
click at [565, 42] on img at bounding box center [562, 39] width 10 height 11
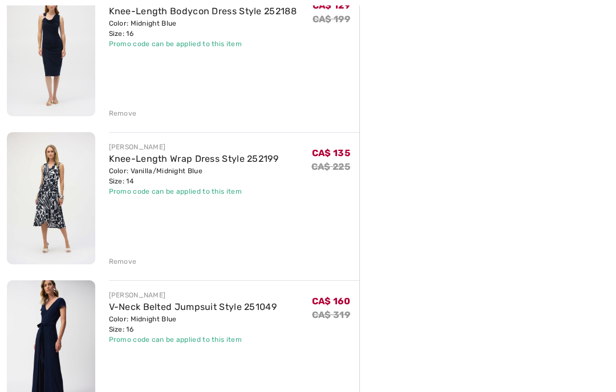
scroll to position [313, 0]
click at [38, 190] on img at bounding box center [51, 198] width 88 height 132
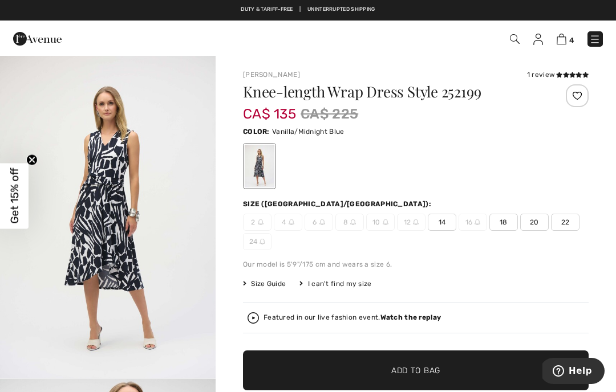
click at [148, 196] on img "1 / 4" at bounding box center [108, 217] width 216 height 323
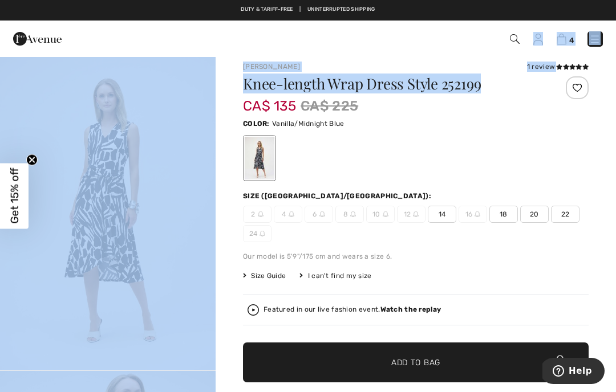
scroll to position [5, 0]
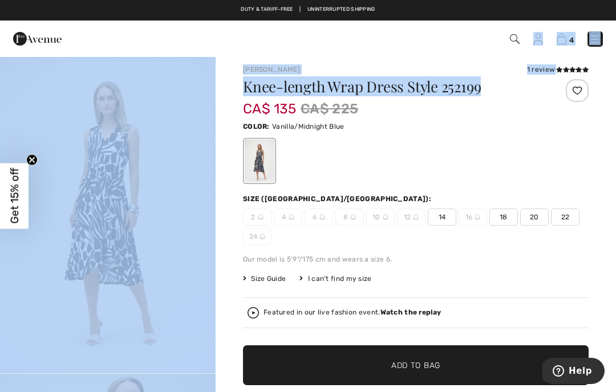
click at [419, 141] on div at bounding box center [416, 160] width 346 height 47
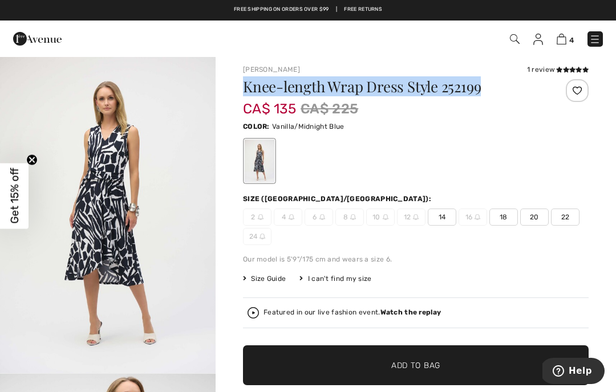
copy h1 "Knee-length Wrap Dress Style 252199"
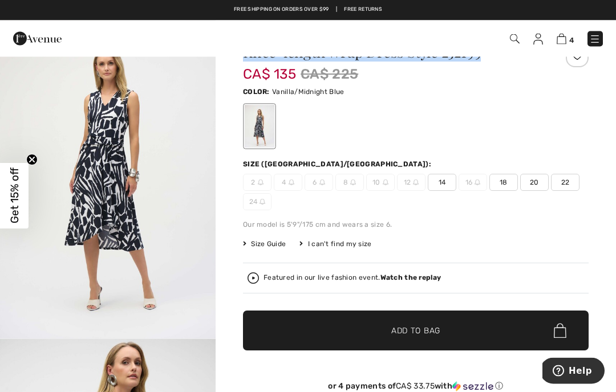
scroll to position [40, 0]
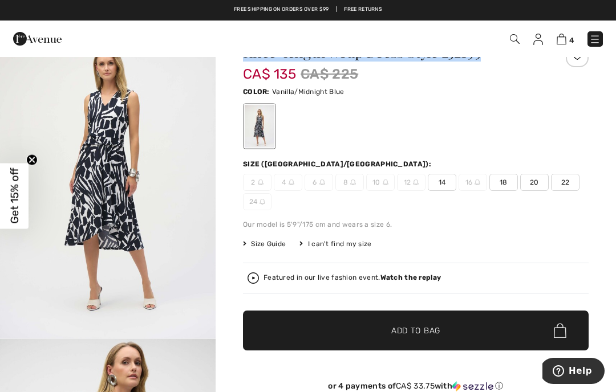
click at [538, 282] on div "Featured in our live fashion event. Watch the replay" at bounding box center [415, 278] width 336 height 11
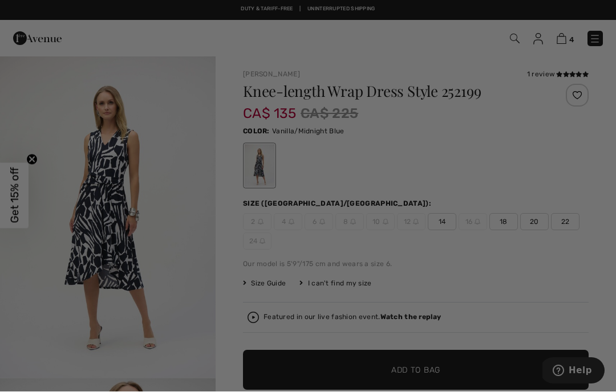
scroll to position [0, 0]
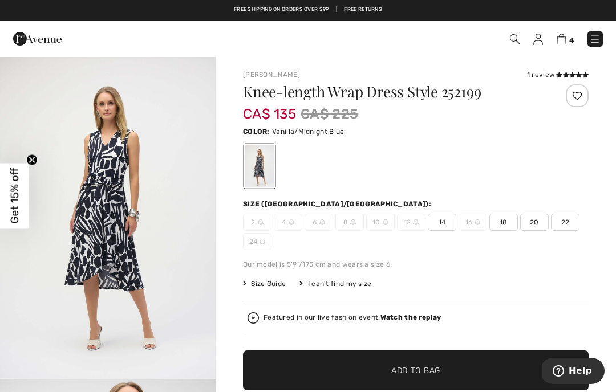
click at [413, 319] on strong "Watch the replay" at bounding box center [410, 318] width 61 height 8
click at [403, 318] on strong "Watch the replay" at bounding box center [410, 318] width 61 height 8
click at [562, 46] on span "4" at bounding box center [434, 38] width 337 height 15
click at [563, 41] on img at bounding box center [562, 39] width 10 height 11
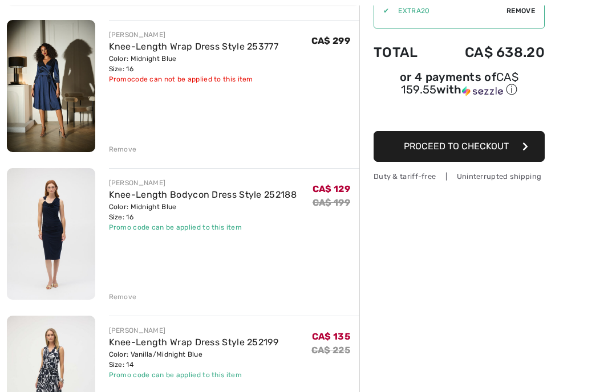
scroll to position [129, 0]
click at [60, 255] on img at bounding box center [51, 234] width 88 height 132
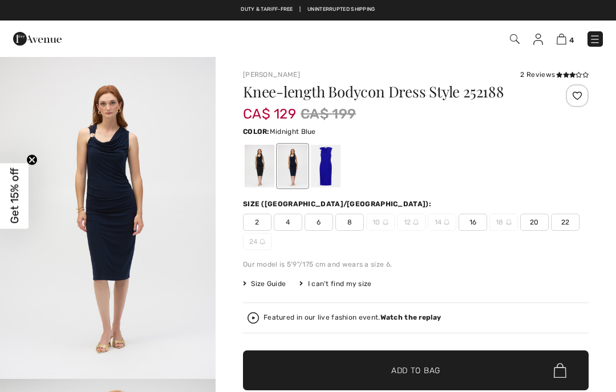
checkbox input "true"
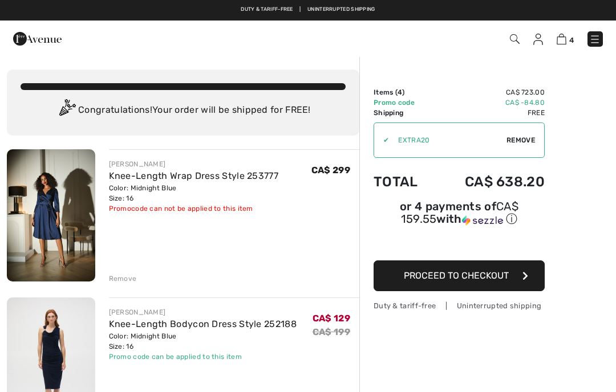
click at [594, 36] on img at bounding box center [594, 39] width 11 height 11
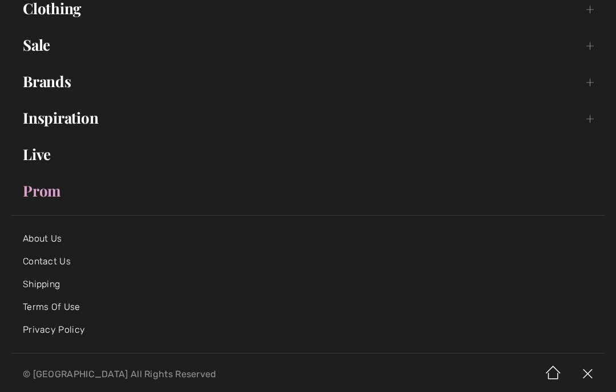
scroll to position [137, 0]
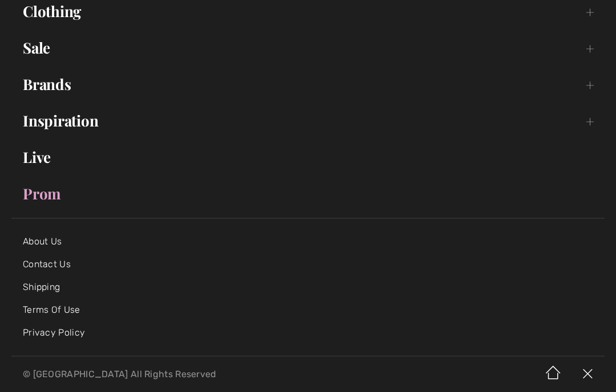
click at [102, 124] on link "Inspiration Toggle submenu" at bounding box center [307, 120] width 593 height 25
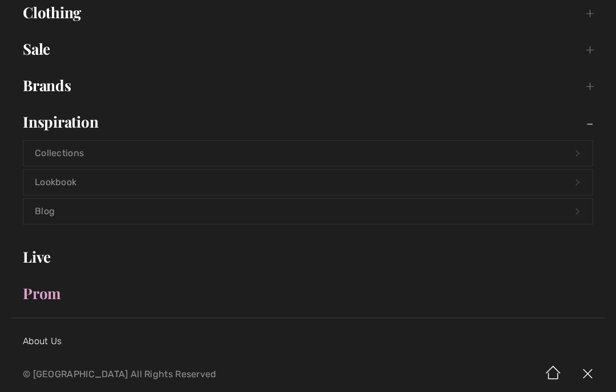
scroll to position [135, 0]
click at [270, 148] on link "Collections Open submenu" at bounding box center [307, 153] width 569 height 25
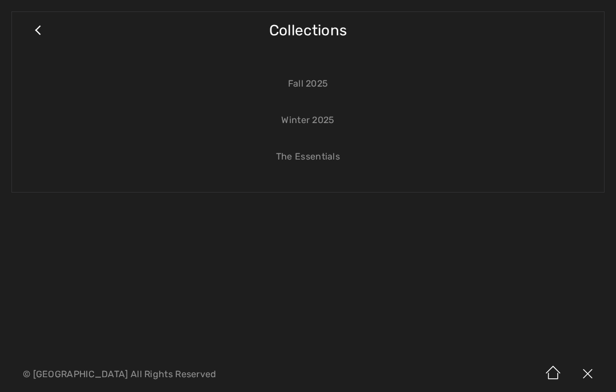
click at [328, 84] on link "Fall 2025" at bounding box center [307, 83] width 569 height 25
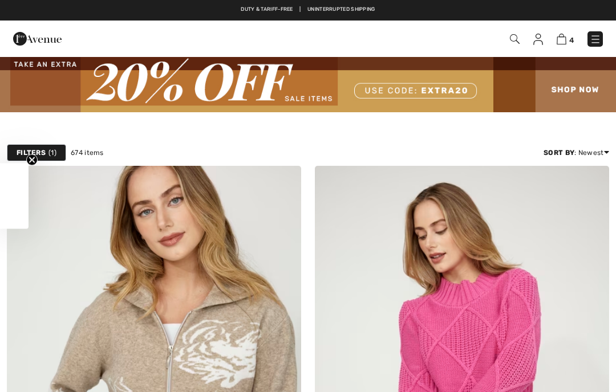
checkbox input "true"
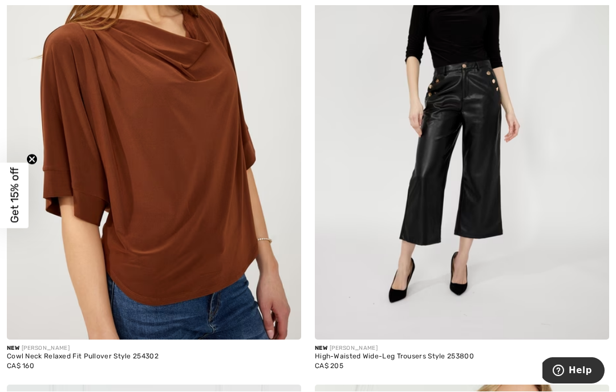
scroll to position [6947, 0]
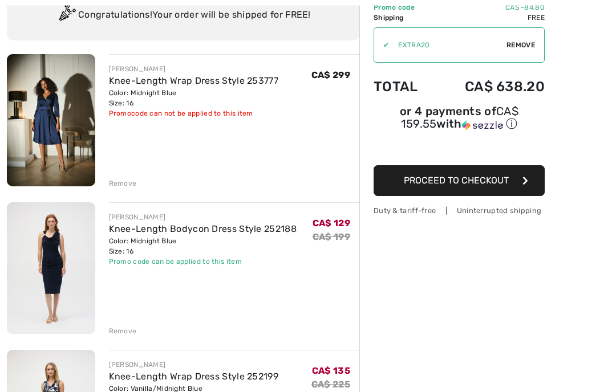
scroll to position [95, 0]
click at [127, 183] on div "Remove" at bounding box center [123, 183] width 28 height 10
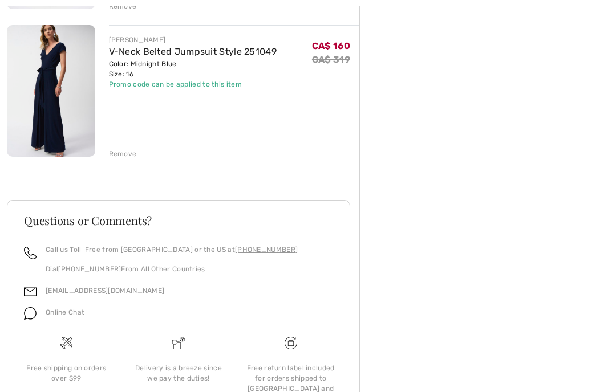
scroll to position [431, 0]
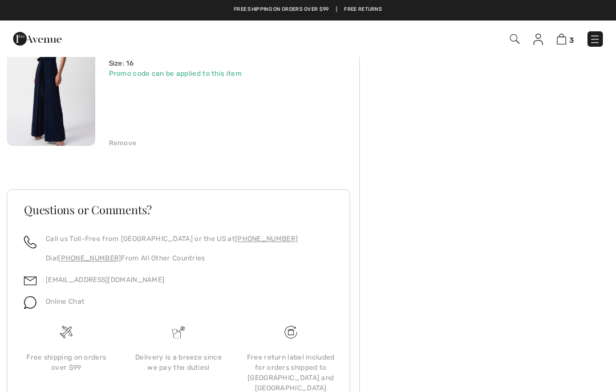
click at [301, 367] on div "Free return label included for orders shipped to Canada and USA" at bounding box center [290, 372] width 94 height 41
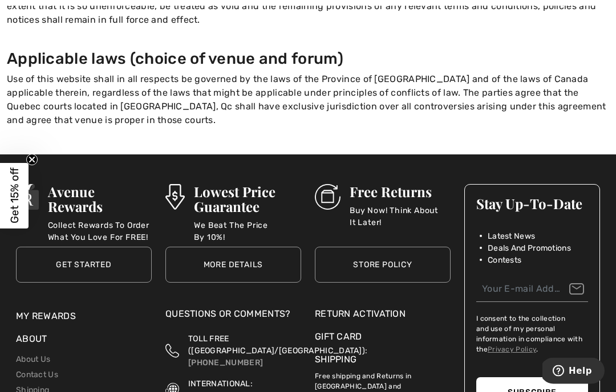
scroll to position [1785, 0]
click at [389, 307] on div "Return Activation" at bounding box center [383, 314] width 136 height 14
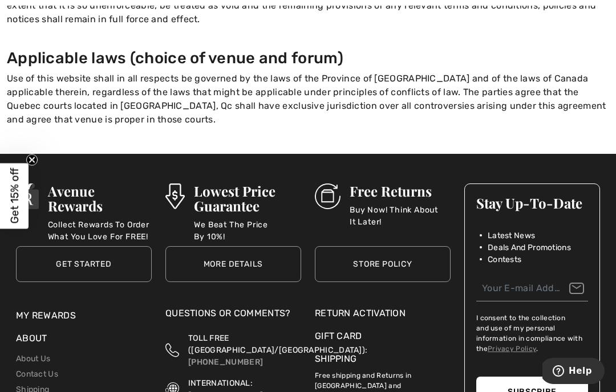
click at [409, 254] on link "Store Policy" at bounding box center [383, 264] width 136 height 36
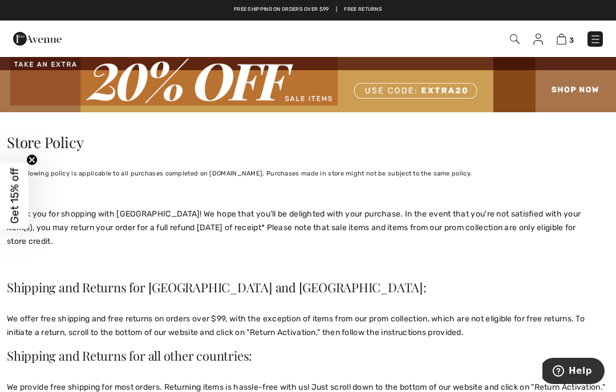
click at [570, 37] on span "3" at bounding box center [571, 40] width 5 height 9
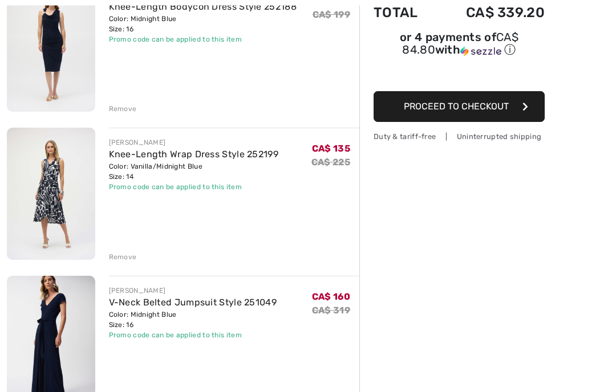
scroll to position [170, 0]
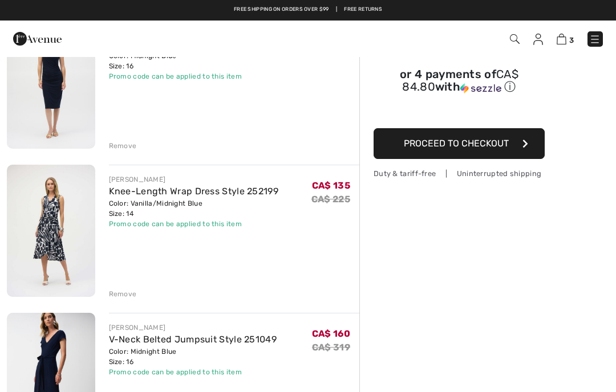
click at [563, 277] on div "Order Summary Details Items ( 3 ) CA$ 424.00 Promo code CA$ -84.80 Shipping Fre…" at bounding box center [487, 337] width 257 height 826
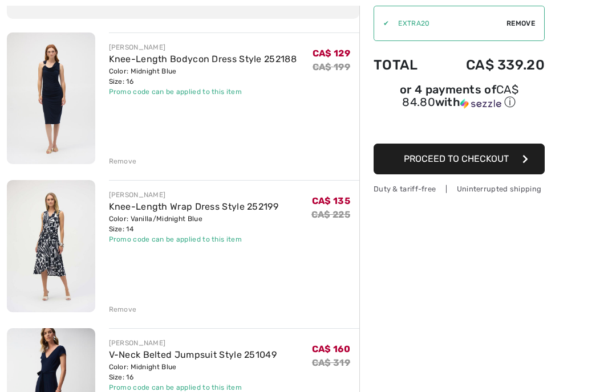
scroll to position [0, 0]
